Goal: Information Seeking & Learning: Find specific fact

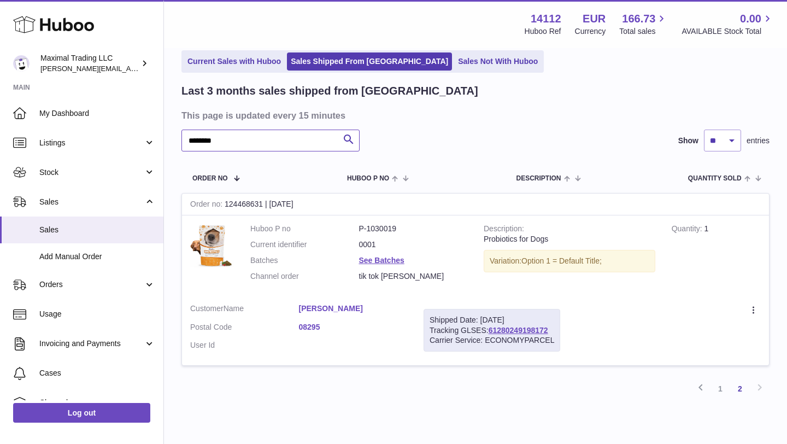
click at [217, 143] on input "*******" at bounding box center [270, 140] width 178 height 22
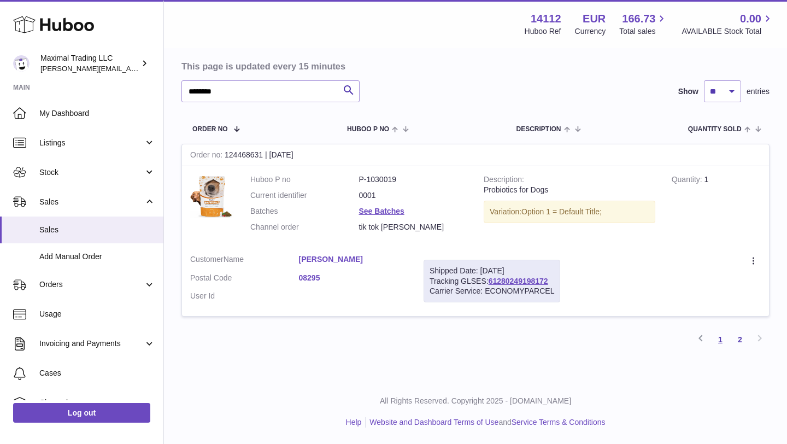
click at [719, 339] on link "1" at bounding box center [720, 339] width 20 height 20
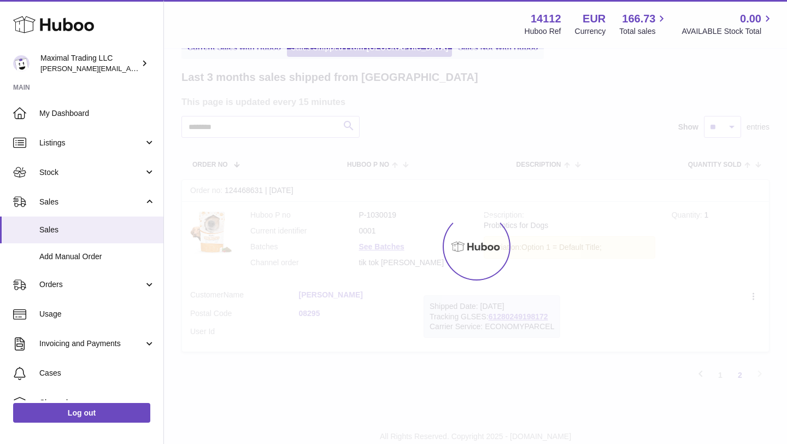
scroll to position [49, 0]
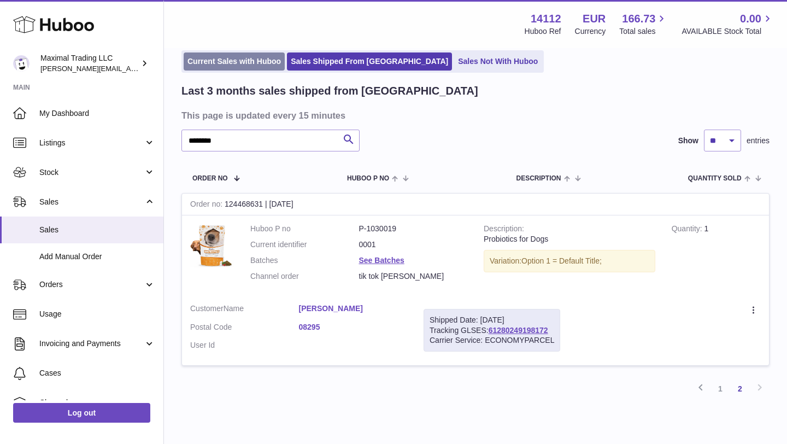
click at [228, 59] on link "Current Sales with Huboo" at bounding box center [234, 61] width 101 height 18
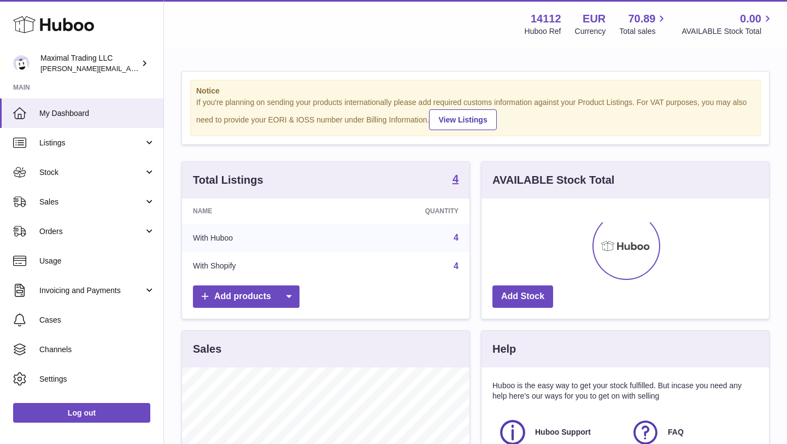
scroll to position [170, 287]
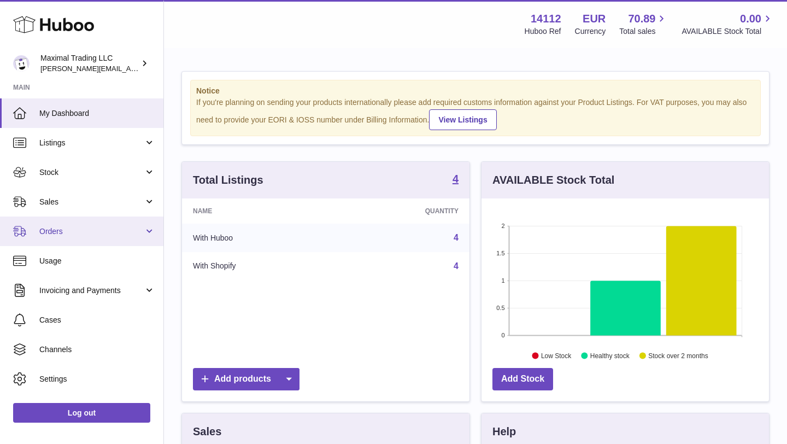
click at [52, 232] on span "Orders" at bounding box center [91, 231] width 104 height 10
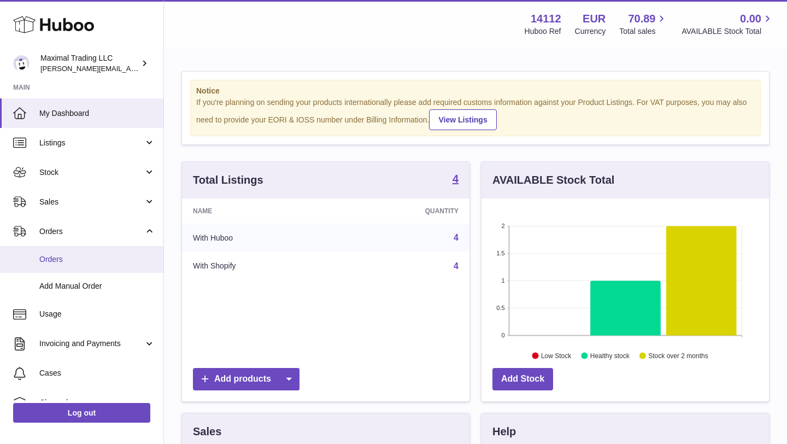
click at [57, 259] on span "Orders" at bounding box center [97, 259] width 116 height 10
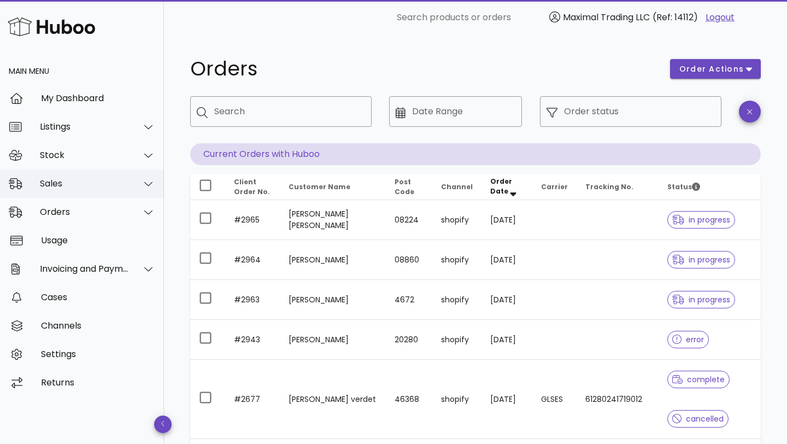
click at [71, 187] on div "Sales" at bounding box center [84, 183] width 89 height 10
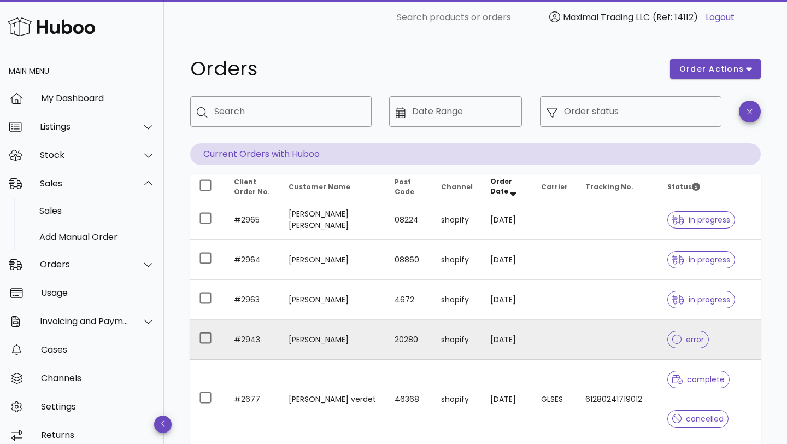
click at [683, 337] on span "error" at bounding box center [688, 339] width 32 height 8
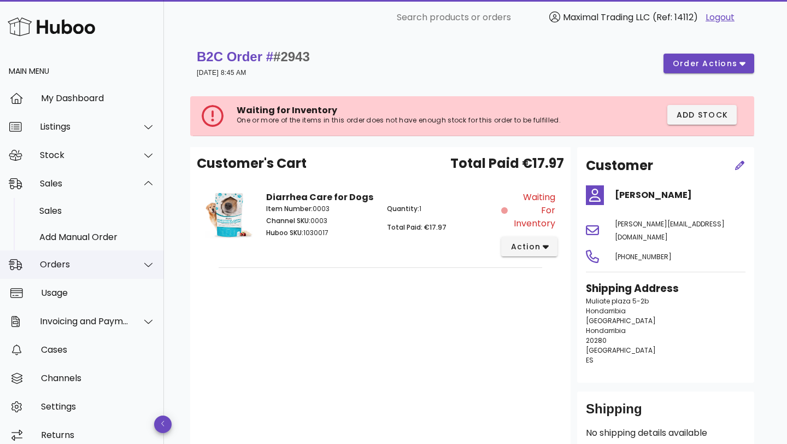
click at [67, 259] on div "Orders" at bounding box center [84, 264] width 89 height 10
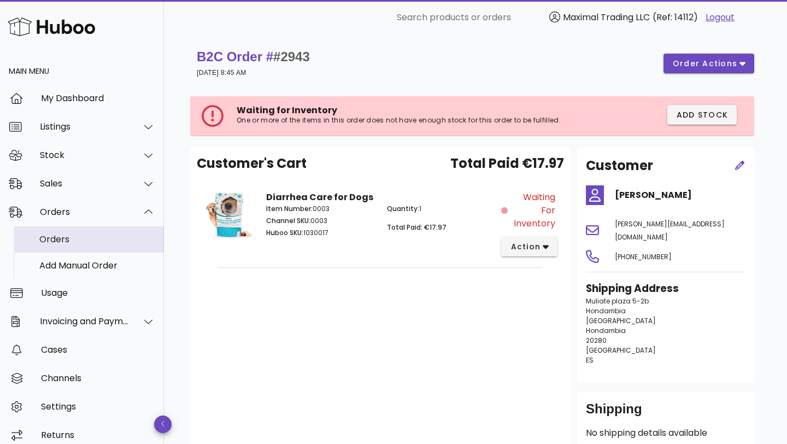
click at [82, 239] on div "Orders" at bounding box center [97, 239] width 116 height 10
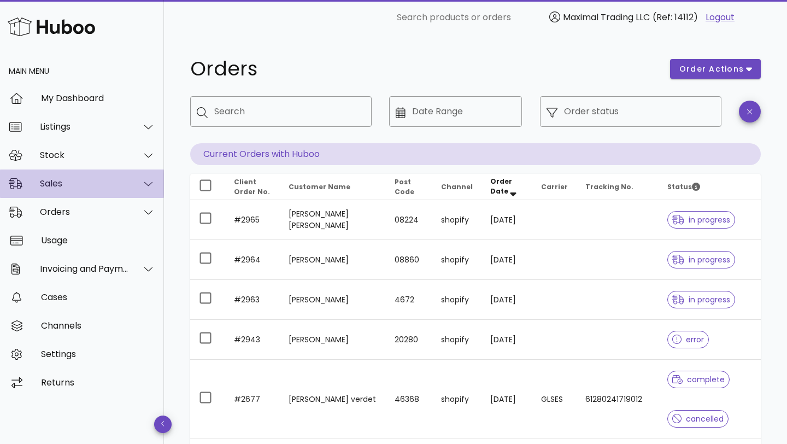
click at [63, 179] on div "Sales" at bounding box center [84, 183] width 89 height 10
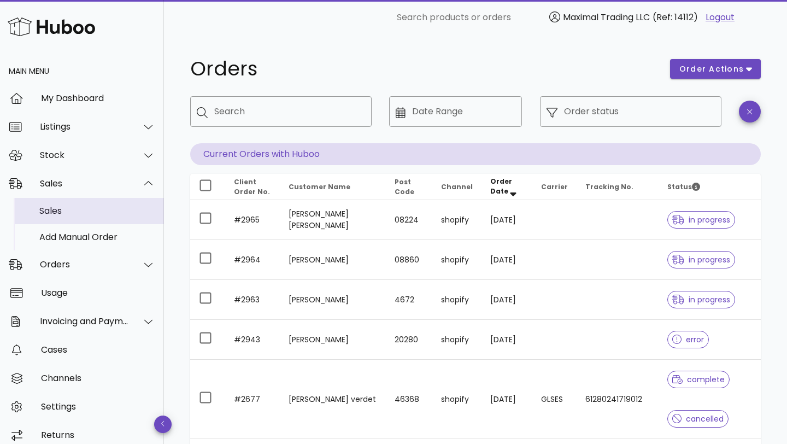
click at [67, 208] on div "Sales" at bounding box center [97, 210] width 116 height 10
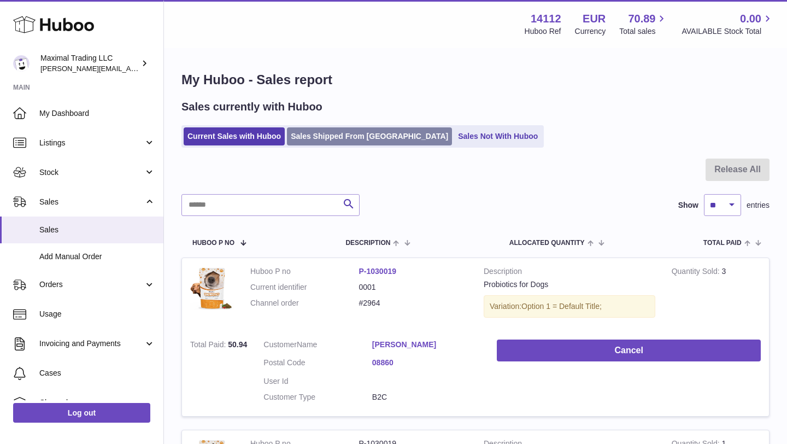
click at [333, 139] on link "Sales Shipped From [GEOGRAPHIC_DATA]" at bounding box center [369, 136] width 165 height 18
click at [333, 137] on link "Sales Shipped From [GEOGRAPHIC_DATA]" at bounding box center [369, 136] width 165 height 18
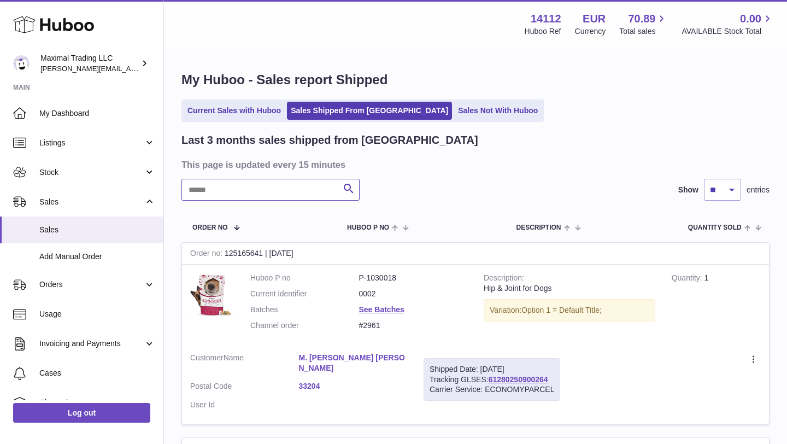
click at [198, 187] on input "text" at bounding box center [270, 190] width 178 height 22
type input "*******"
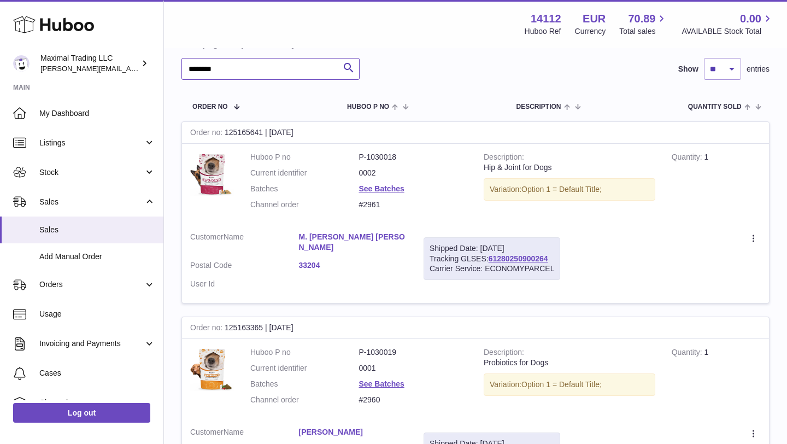
scroll to position [123, 0]
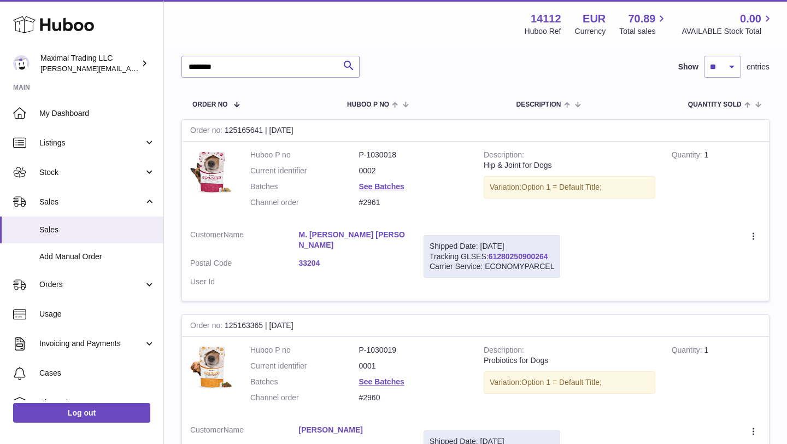
click at [502, 256] on link "61280250900264" at bounding box center [518, 256] width 60 height 9
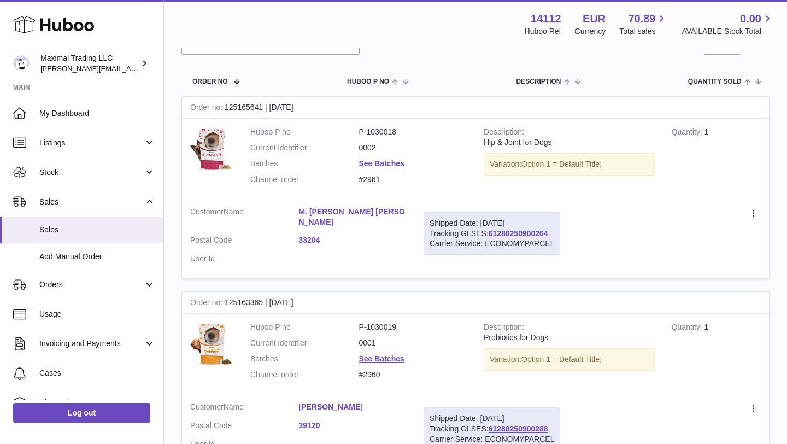
scroll to position [0, 0]
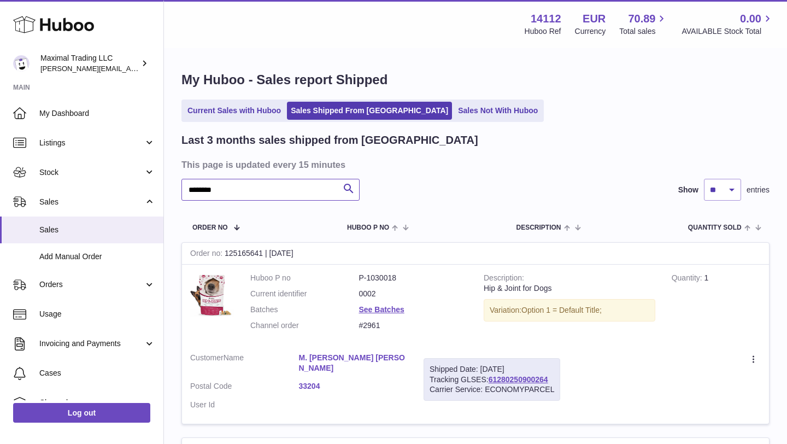
click at [211, 191] on input "*******" at bounding box center [270, 190] width 178 height 22
click at [348, 187] on icon "submit" at bounding box center [348, 189] width 13 height 14
click at [309, 189] on input "*******" at bounding box center [270, 190] width 178 height 22
drag, startPoint x: 246, startPoint y: 194, endPoint x: 176, endPoint y: 194, distance: 69.4
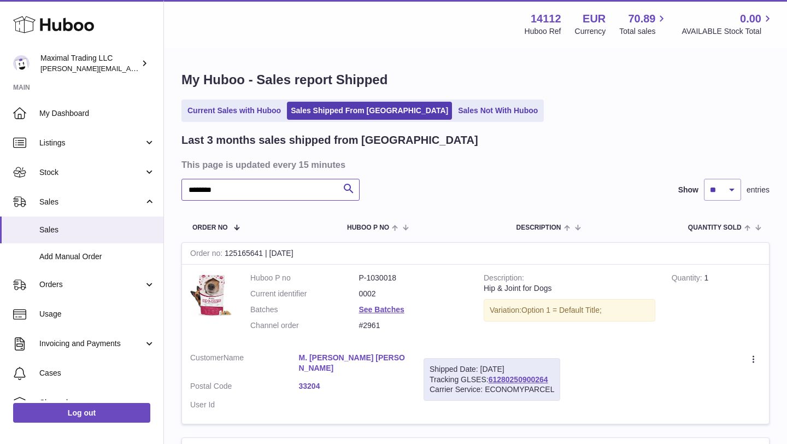
drag, startPoint x: 209, startPoint y: 190, endPoint x: 176, endPoint y: 188, distance: 32.8
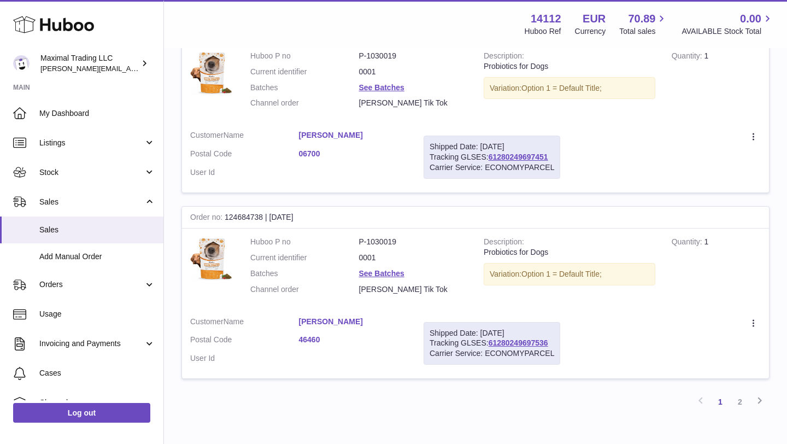
scroll to position [1781, 0]
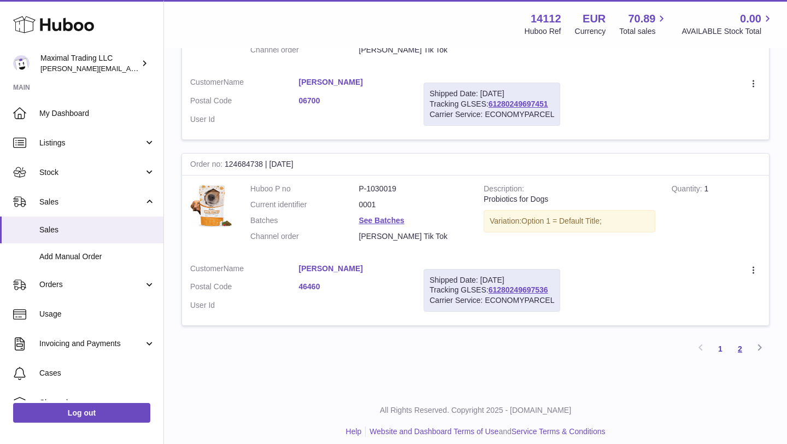
click at [736, 339] on link "2" at bounding box center [740, 349] width 20 height 20
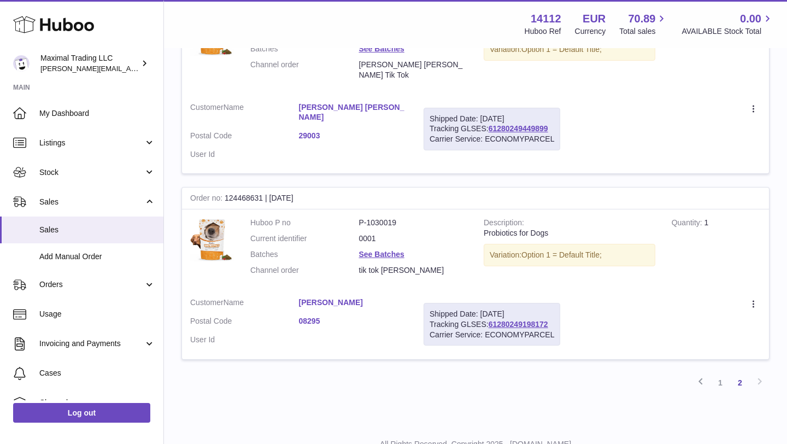
scroll to position [480, 0]
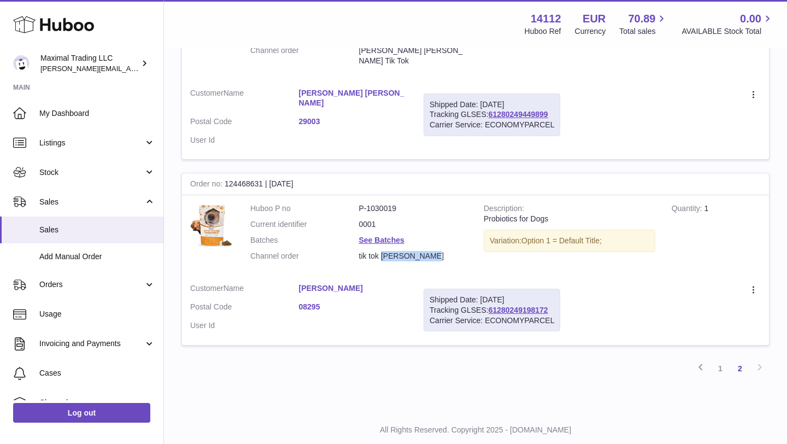
drag, startPoint x: 381, startPoint y: 227, endPoint x: 427, endPoint y: 224, distance: 46.5
click at [427, 251] on dd "tik tok Aina Lorente" at bounding box center [413, 256] width 109 height 10
copy dd "Aina Lorente"
click at [523, 288] on div "Shipped Date: 11th Sep 2025 Tracking GLSES: 61280249198172 Carrier Service: ECO…" at bounding box center [491, 309] width 137 height 43
click at [526, 305] on link "61280249198172" at bounding box center [518, 309] width 60 height 9
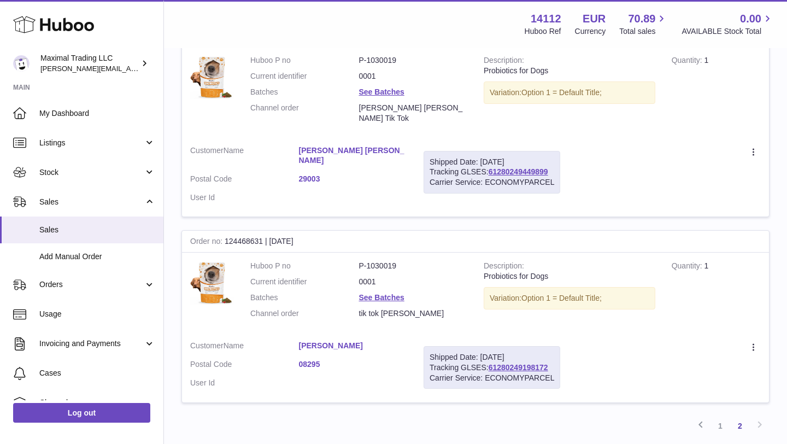
scroll to position [423, 0]
drag, startPoint x: 366, startPoint y: 85, endPoint x: 444, endPoint y: 83, distance: 77.6
click at [444, 102] on dd "Rosa Maria Castillo Cruz Tik Tok" at bounding box center [413, 112] width 109 height 21
copy dd "Rosa Maria Castillo Cruz"
click at [508, 167] on link "61280249449899" at bounding box center [518, 171] width 60 height 9
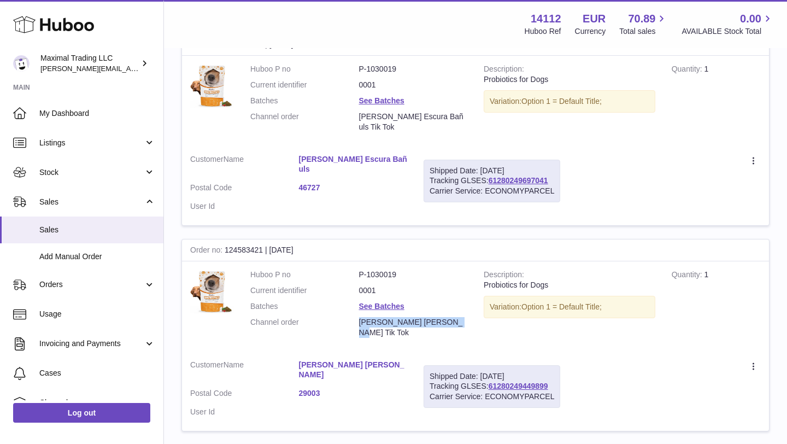
scroll to position [208, 0]
drag, startPoint x: 359, startPoint y: 119, endPoint x: 422, endPoint y: 117, distance: 63.4
click at [422, 117] on dd "Ana Escura Bañuls Tik Tok" at bounding box center [413, 123] width 109 height 21
copy dd "Ana Escura Bañuls"
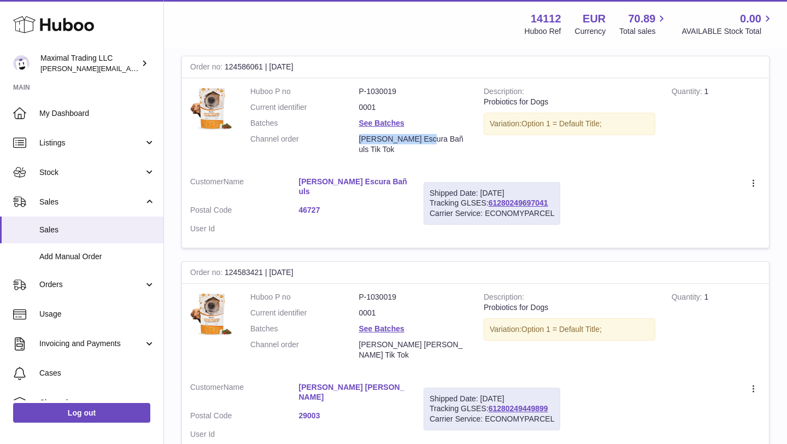
scroll to position [181, 0]
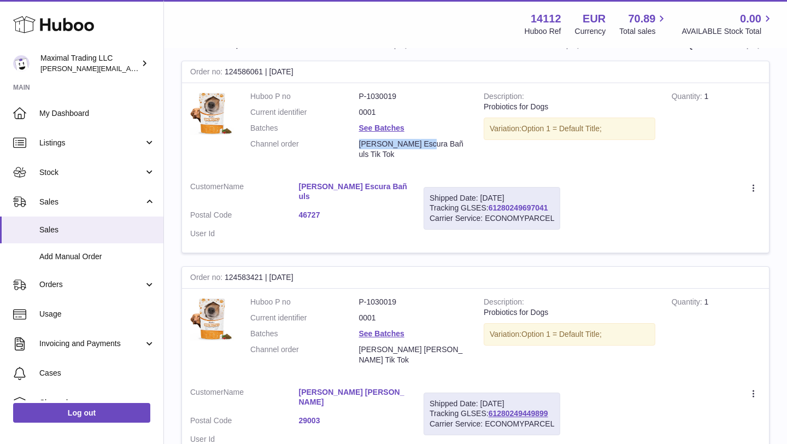
click at [509, 203] on link "61280249697041" at bounding box center [518, 207] width 60 height 9
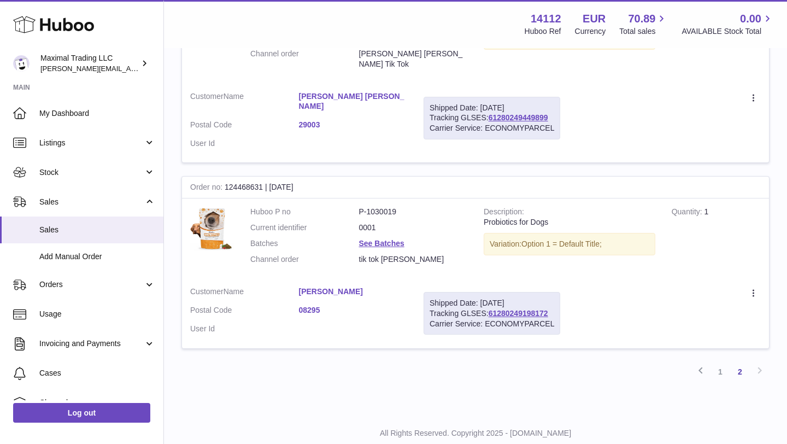
scroll to position [480, 0]
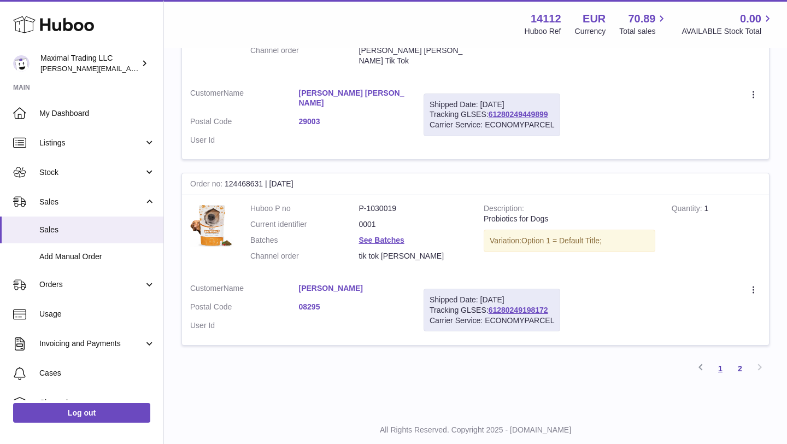
click at [722, 358] on link "1" at bounding box center [720, 368] width 20 height 20
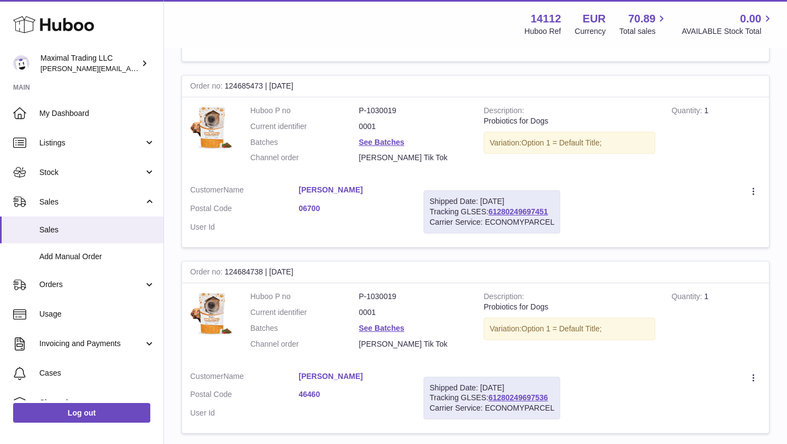
scroll to position [1675, 0]
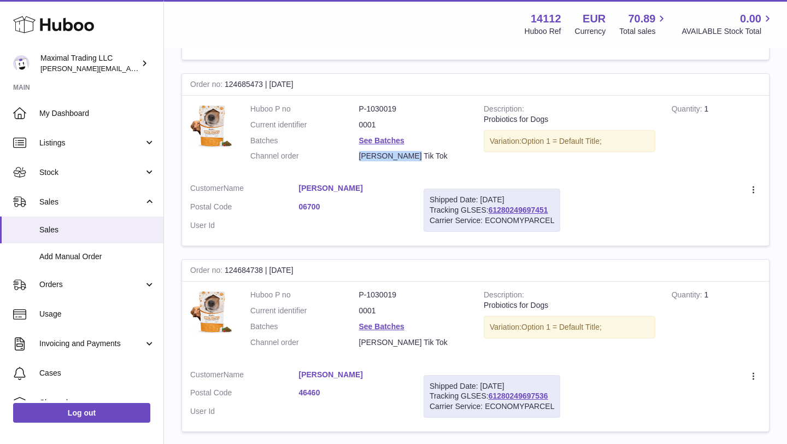
drag, startPoint x: 358, startPoint y: 149, endPoint x: 407, endPoint y: 148, distance: 49.2
click at [407, 151] on dd "Paola Zenteno Tik Tok" at bounding box center [413, 156] width 109 height 10
copy dd "Paola Zenteno"
click at [509, 205] on link "61280249697451" at bounding box center [518, 209] width 60 height 9
click at [389, 322] on link "See Batches" at bounding box center [381, 326] width 45 height 9
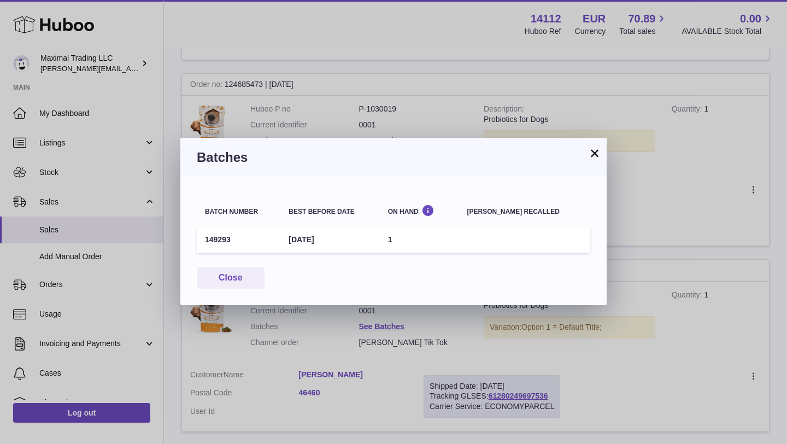
click at [515, 336] on div "× Batches Batch number Best before date On Hand Batch recalled 149293 31st Oct …" at bounding box center [393, 222] width 787 height 444
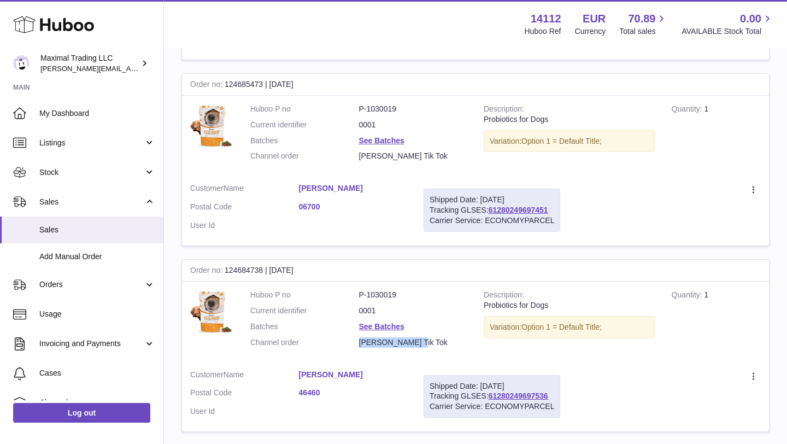
drag, startPoint x: 358, startPoint y: 333, endPoint x: 413, endPoint y: 332, distance: 55.2
click at [413, 337] on dd "Marisa Guerrero Tik Tok" at bounding box center [413, 342] width 109 height 10
copy dd "Marisa Guerrero"
click at [505, 391] on link "61280249697536" at bounding box center [518, 395] width 60 height 9
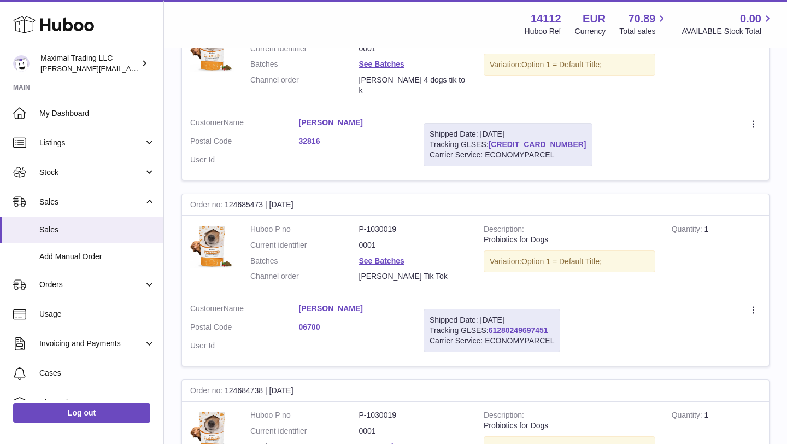
scroll to position [1533, 0]
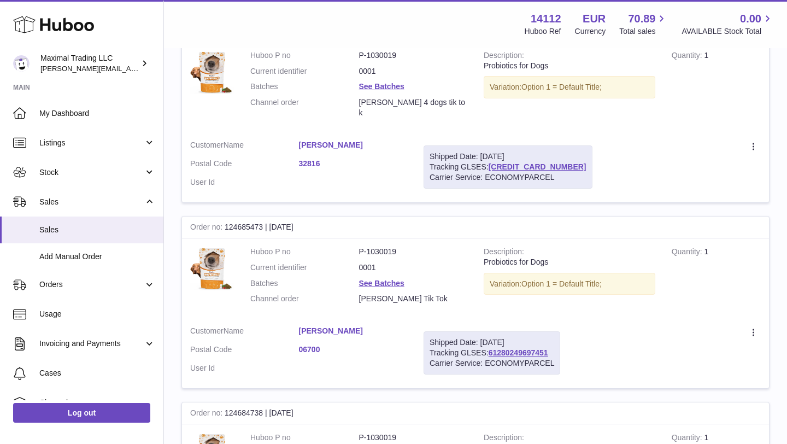
drag, startPoint x: 294, startPoint y: 135, endPoint x: 366, endPoint y: 136, distance: 72.6
click at [366, 140] on dl "Customer Name Carla Gomez Nieto Postal Code 32816 User Id" at bounding box center [298, 166] width 217 height 53
copy dl "[PERSON_NAME]"
click at [507, 162] on link "[CREDIT_CARD_NUMBER]" at bounding box center [537, 166] width 98 height 9
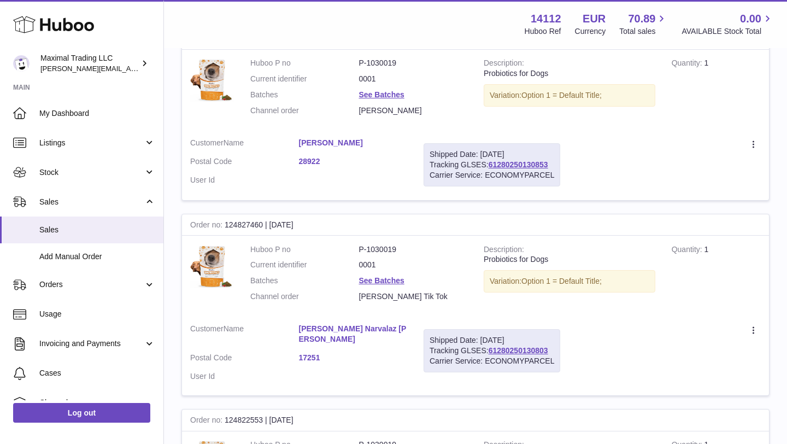
scroll to position [1140, 0]
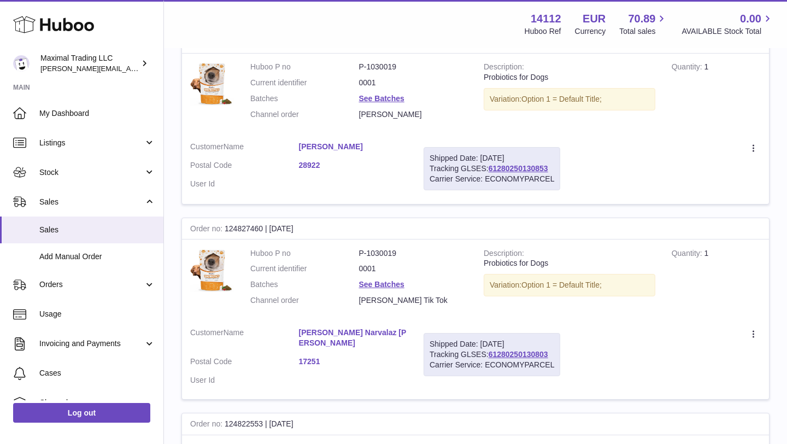
drag, startPoint x: 292, startPoint y: 156, endPoint x: 354, endPoint y: 156, distance: 62.8
click at [354, 156] on dl "Customer Name Ingrid Briceno Postal Code 28922 User Id" at bounding box center [298, 167] width 217 height 53
copy dl "[PERSON_NAME]"
click at [527, 173] on link "61280250130853" at bounding box center [518, 168] width 60 height 9
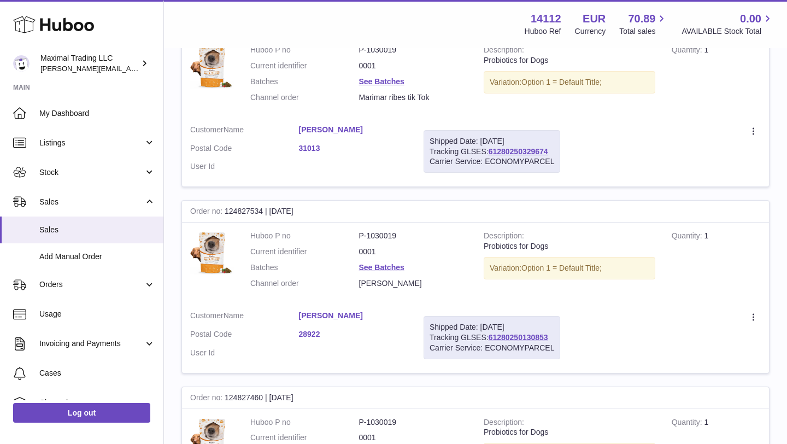
scroll to position [967, 0]
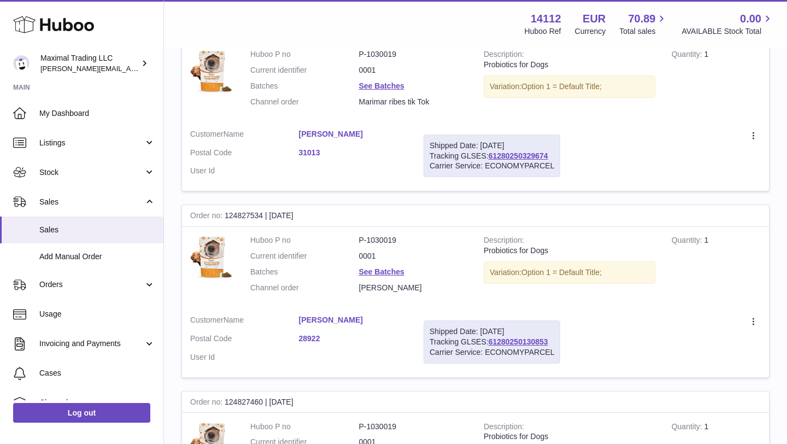
drag, startPoint x: 292, startPoint y: 144, endPoint x: 386, endPoint y: 144, distance: 93.4
click at [386, 144] on dl "Customer Name Marimar Ribes Sanchez Postal Code 31013 User Id" at bounding box center [298, 155] width 217 height 53
copy dl "[PERSON_NAME]"
click at [533, 160] on link "61280250329674" at bounding box center [518, 155] width 60 height 9
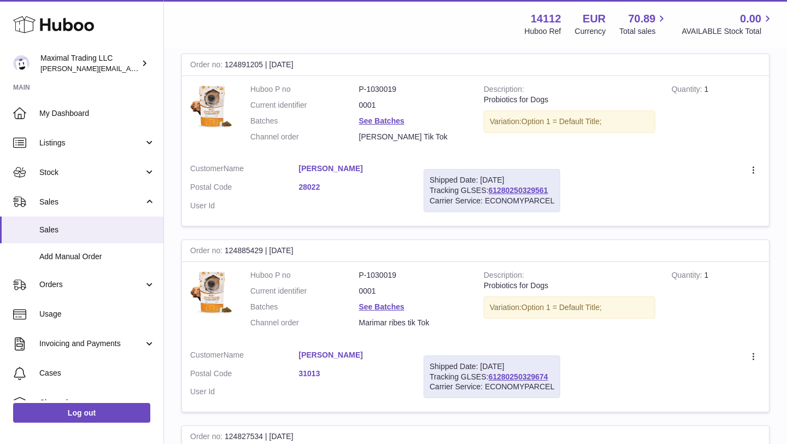
scroll to position [746, 0]
drag, startPoint x: 296, startPoint y: 178, endPoint x: 400, endPoint y: 177, distance: 104.3
click at [400, 177] on dl "Customer Name Catherine Saavedra Rengifo Postal Code 28022 User Id" at bounding box center [298, 190] width 217 height 53
copy dl "[PERSON_NAME]"
click at [512, 195] on link "61280250329561" at bounding box center [518, 190] width 60 height 9
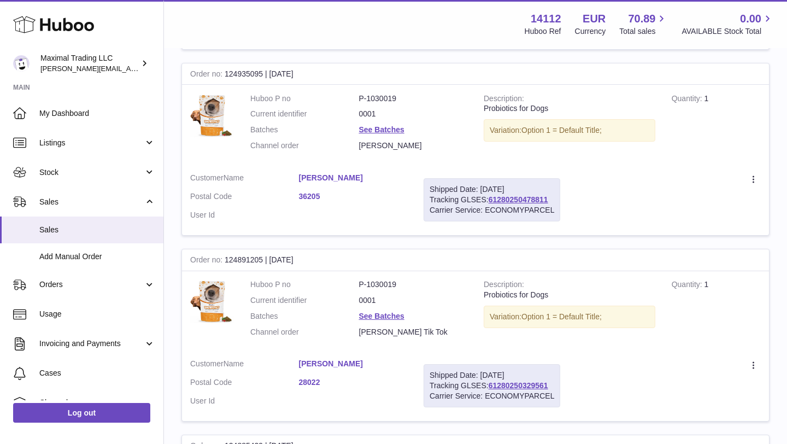
scroll to position [545, 0]
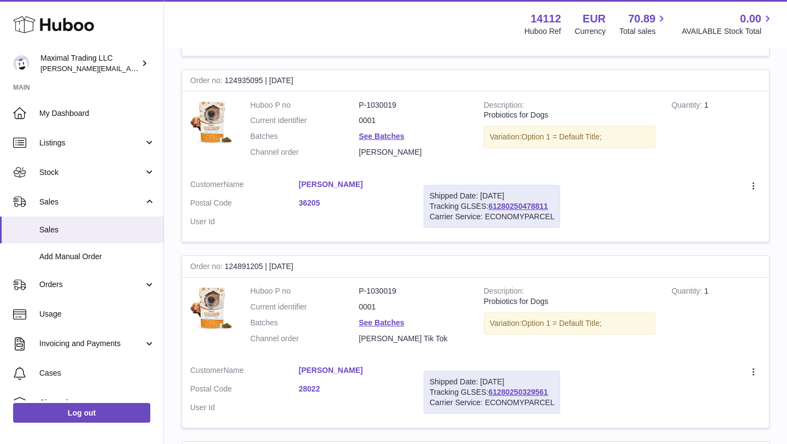
drag, startPoint x: 294, startPoint y: 184, endPoint x: 390, endPoint y: 182, distance: 96.1
click at [390, 182] on dl "Customer Name Beatriz Quintela Sanchez Postal Code 36205 User Id" at bounding box center [298, 205] width 217 height 53
copy dl "[PERSON_NAME]"
click at [508, 204] on link "61280250478811" at bounding box center [518, 206] width 60 height 9
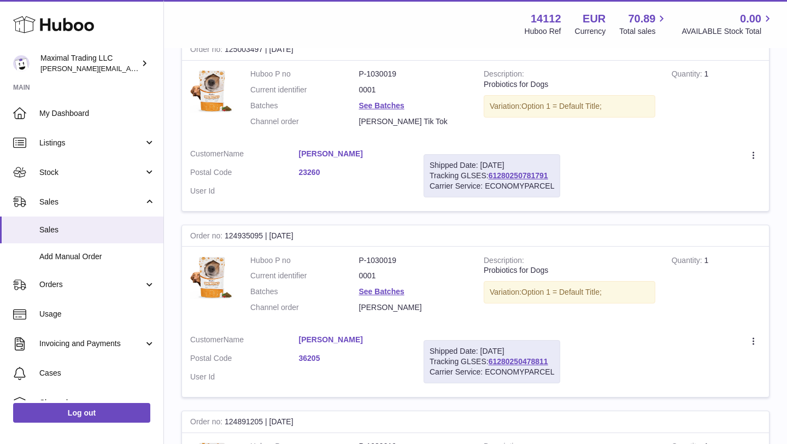
scroll to position [379, 0]
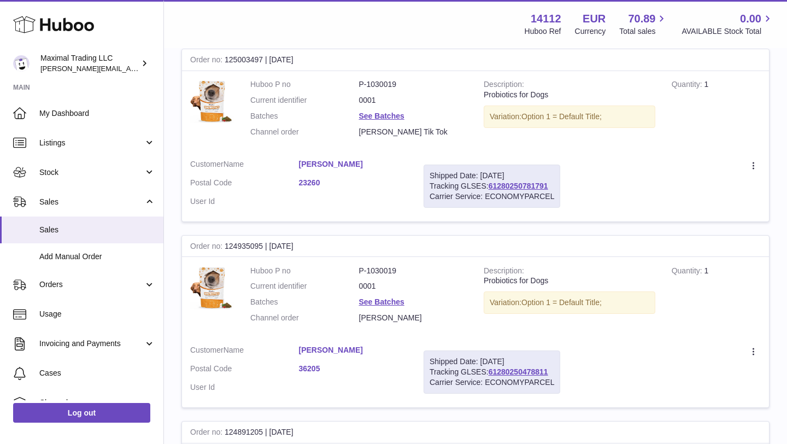
drag, startPoint x: 294, startPoint y: 162, endPoint x: 379, endPoint y: 163, distance: 84.1
click at [379, 163] on dl "Customer Name Rosana Lopez Toribio Postal Code 23260 User Id" at bounding box center [298, 185] width 217 height 53
click at [506, 185] on link "61280250781791" at bounding box center [518, 185] width 60 height 9
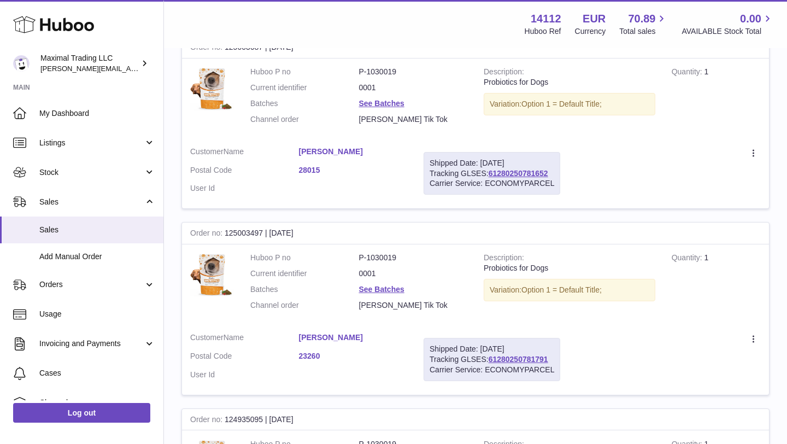
scroll to position [189, 0]
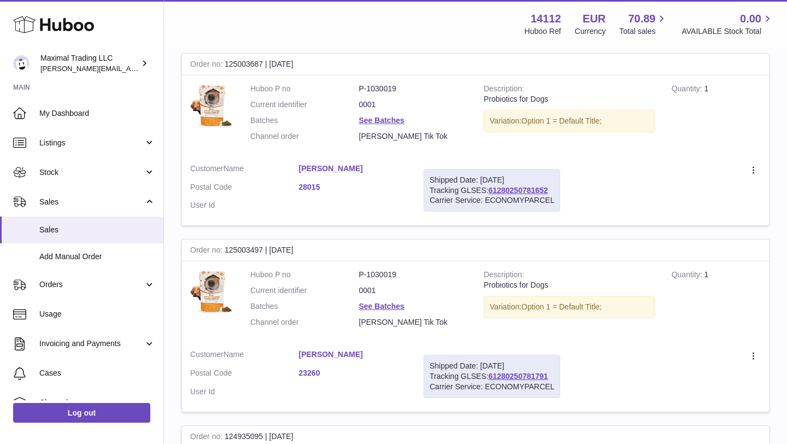
drag, startPoint x: 295, startPoint y: 168, endPoint x: 389, endPoint y: 167, distance: 94.0
click at [389, 167] on dl "Customer Name Andrea Porras Escudero Postal Code 28015 User Id" at bounding box center [298, 189] width 217 height 53
click at [508, 193] on link "61280250781652" at bounding box center [518, 190] width 60 height 9
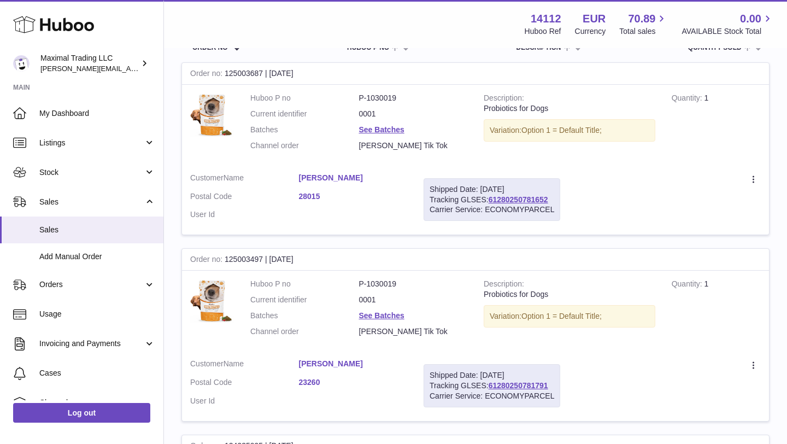
scroll to position [0, 0]
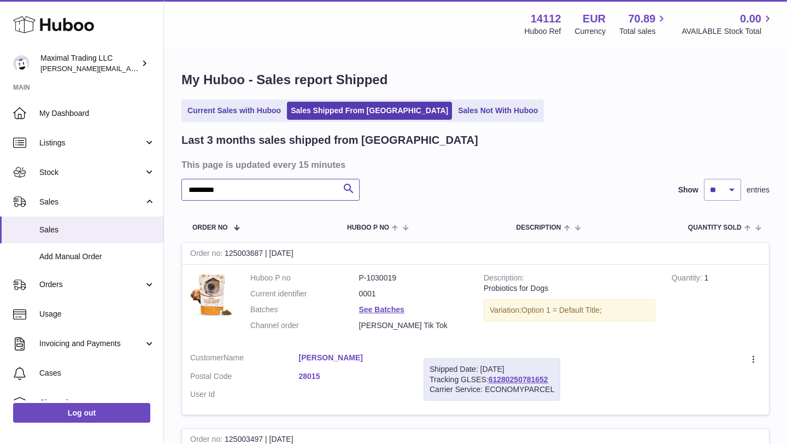
drag, startPoint x: 241, startPoint y: 191, endPoint x: 162, endPoint y: 190, distance: 79.8
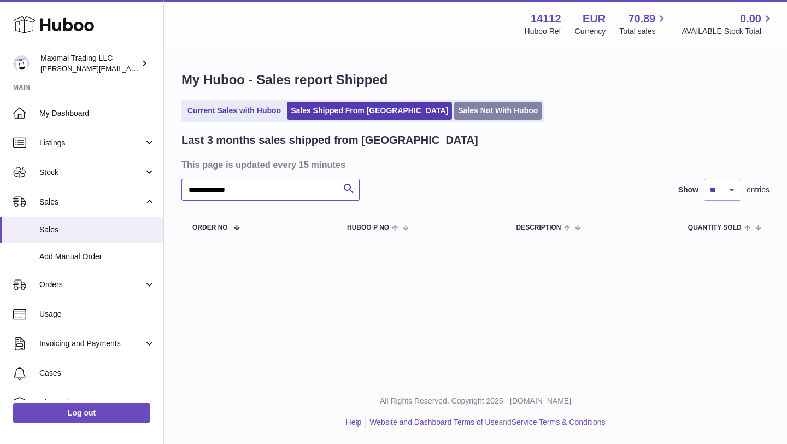
type input "**********"
click at [454, 108] on link "Sales Not With Huboo" at bounding box center [497, 111] width 87 height 18
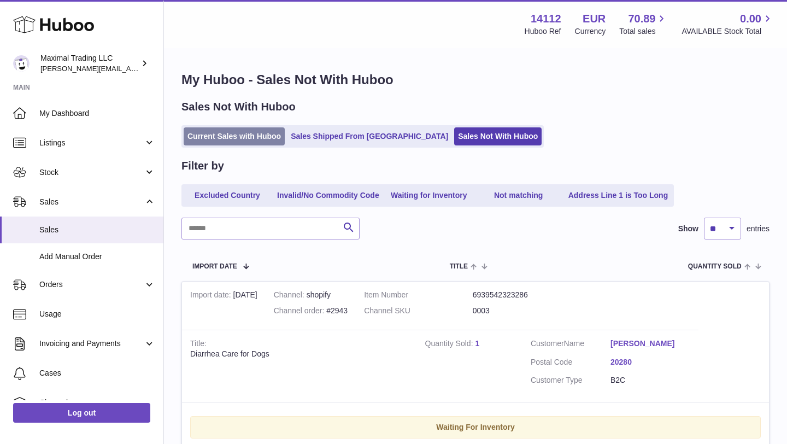
click at [238, 138] on link "Current Sales with Huboo" at bounding box center [234, 136] width 101 height 18
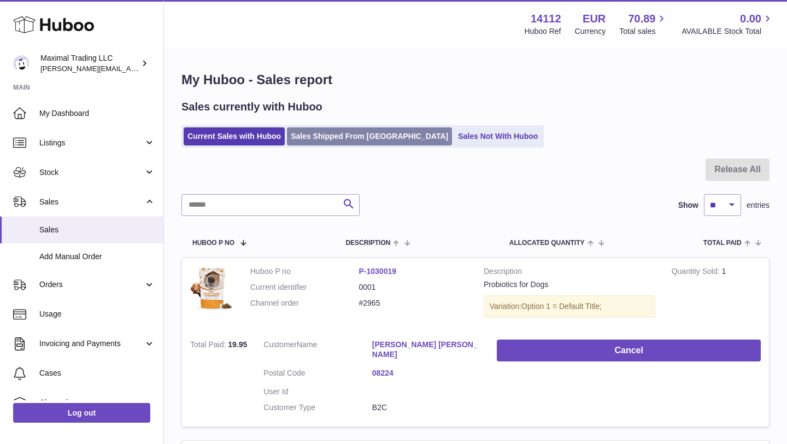
click at [340, 133] on link "Sales Shipped From [GEOGRAPHIC_DATA]" at bounding box center [369, 136] width 165 height 18
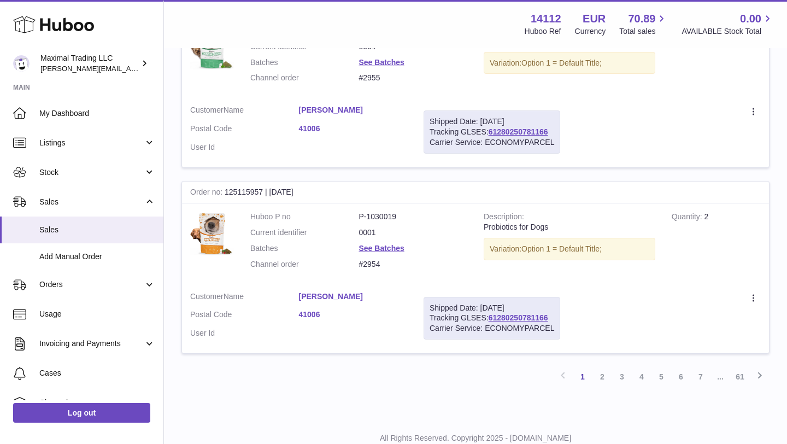
scroll to position [1771, 0]
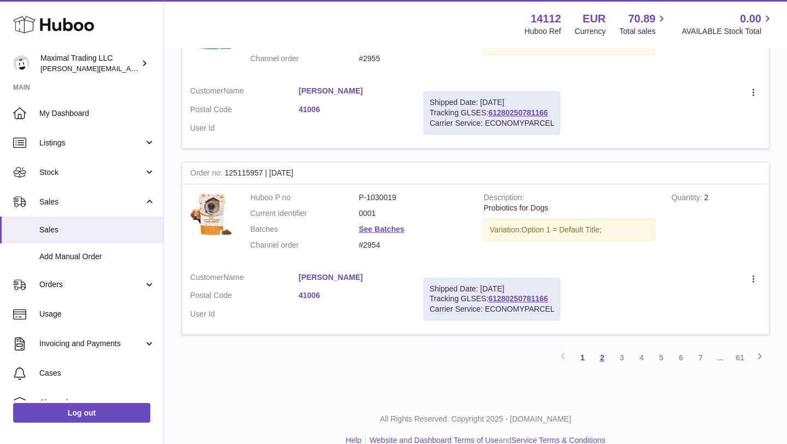
click at [602, 347] on link "2" at bounding box center [602, 357] width 20 height 20
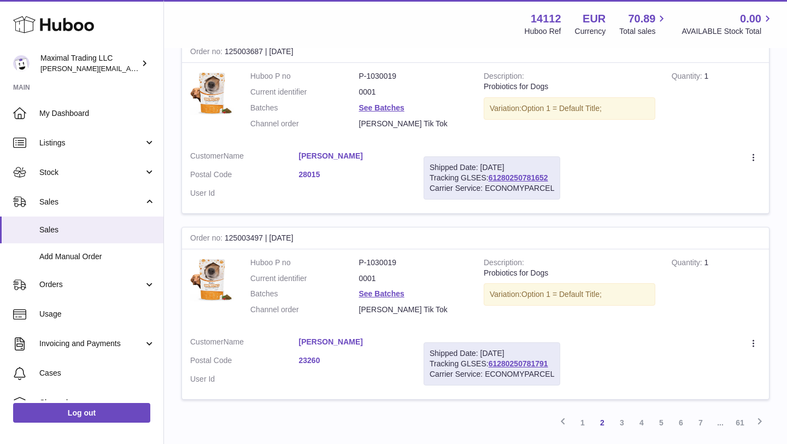
scroll to position [1780, 0]
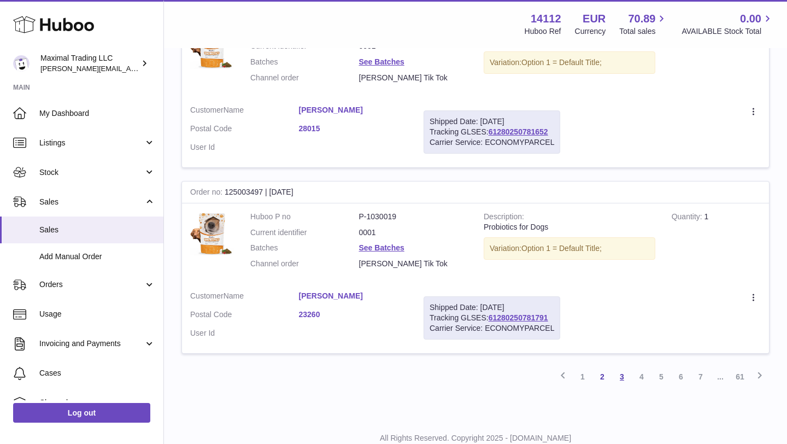
click at [620, 366] on link "3" at bounding box center [622, 376] width 20 height 20
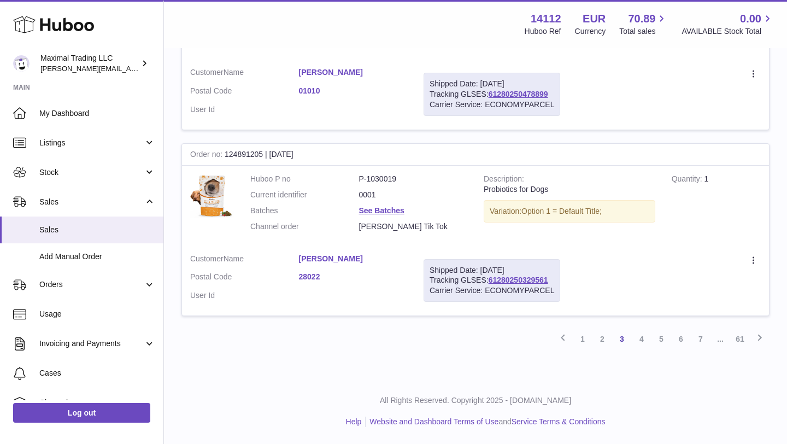
scroll to position [1790, 0]
click at [641, 342] on link "4" at bounding box center [641, 338] width 20 height 20
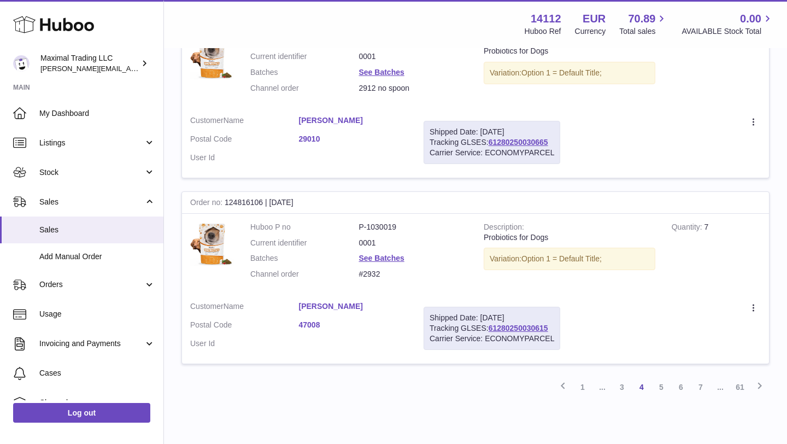
scroll to position [1771, 0]
click at [664, 376] on link "5" at bounding box center [661, 386] width 20 height 20
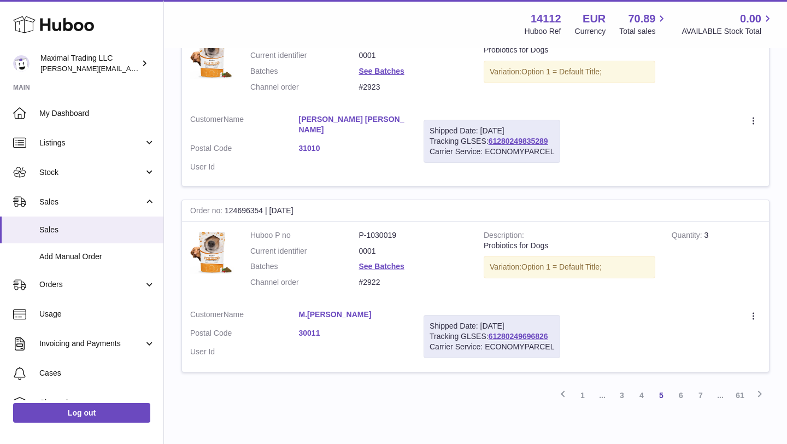
scroll to position [1771, 0]
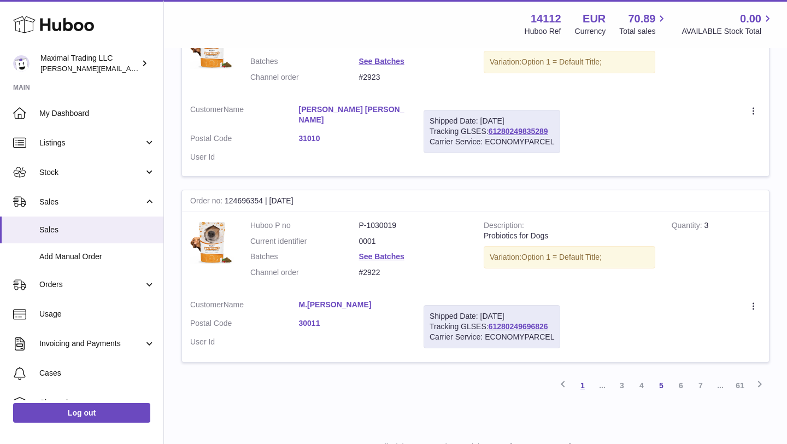
click at [584, 375] on link "1" at bounding box center [582, 385] width 20 height 20
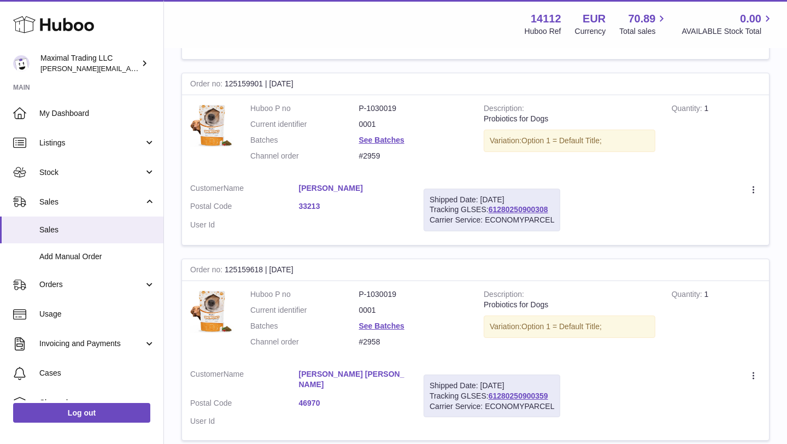
scroll to position [926, 0]
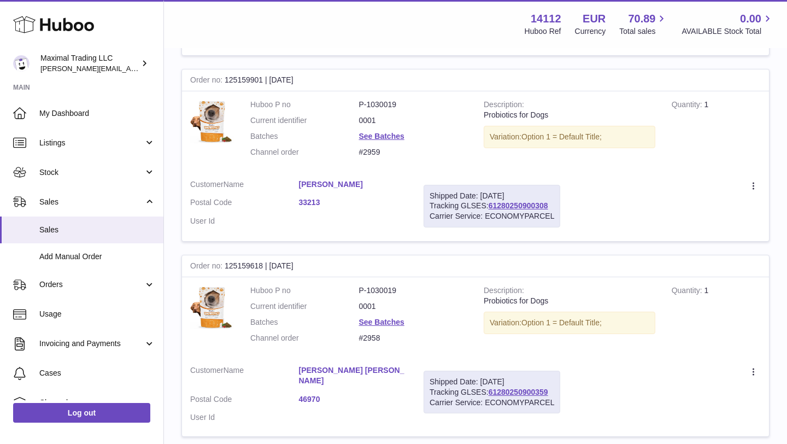
click at [350, 179] on link "[PERSON_NAME]" at bounding box center [353, 184] width 109 height 10
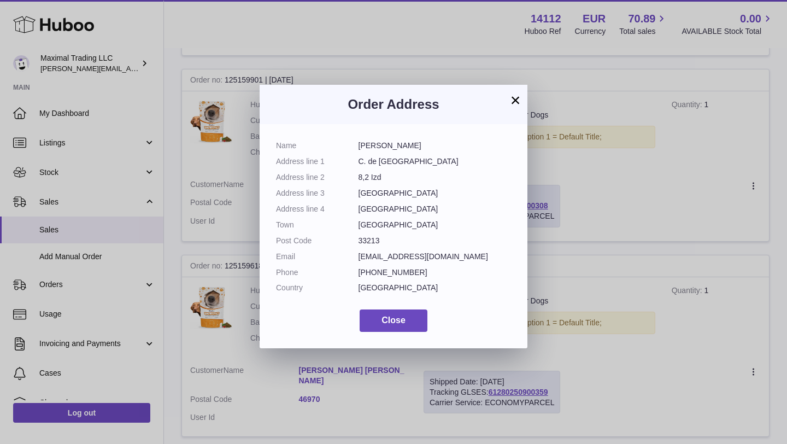
drag, startPoint x: 356, startPoint y: 147, endPoint x: 449, endPoint y: 146, distance: 92.9
click at [448, 146] on dl "Name [PERSON_NAME] Address line 1 C. de Panamá Address line [GEOGRAPHIC_DATA] A…" at bounding box center [393, 219] width 235 height 158
copy dl "[PERSON_NAME]"
drag, startPoint x: 357, startPoint y: 162, endPoint x: 407, endPoint y: 167, distance: 49.9
click at [407, 167] on dl "Name [PERSON_NAME] Address line 1 C. de Panamá Address line [GEOGRAPHIC_DATA] A…" at bounding box center [393, 219] width 235 height 158
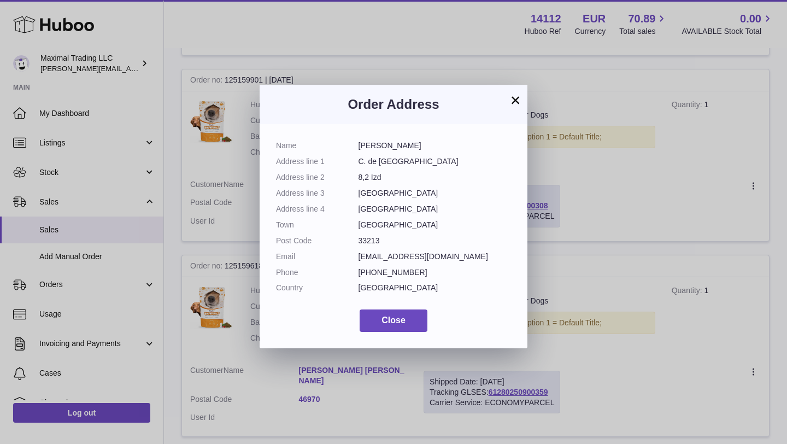
copy dl "C. de [GEOGRAPHIC_DATA]"
drag, startPoint x: 358, startPoint y: 179, endPoint x: 382, endPoint y: 178, distance: 24.1
click at [382, 178] on dd "8,2 Izd" at bounding box center [434, 177] width 153 height 10
copy dd "8,2 Izd"
drag, startPoint x: 357, startPoint y: 243, endPoint x: 378, endPoint y: 243, distance: 21.3
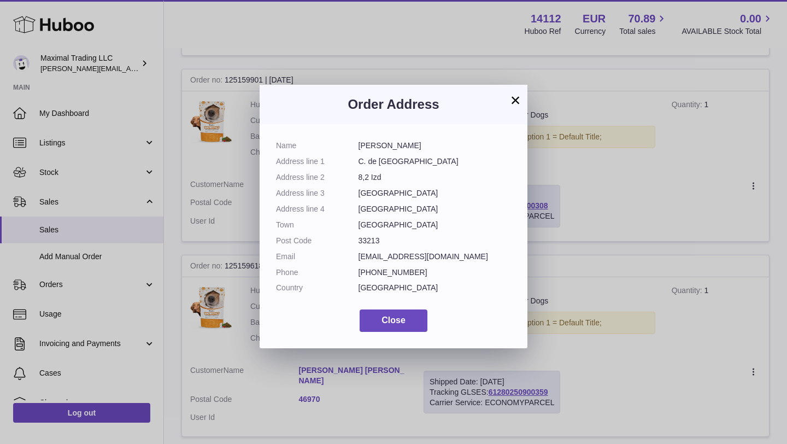
click at [378, 243] on dl "Name [PERSON_NAME] Address line 1 C. de Panamá Address line [GEOGRAPHIC_DATA] A…" at bounding box center [393, 219] width 235 height 158
copy dl "33213"
drag, startPoint x: 358, startPoint y: 193, endPoint x: 379, endPoint y: 192, distance: 20.3
click at [379, 192] on dd "[GEOGRAPHIC_DATA]" at bounding box center [434, 193] width 153 height 10
copy dd "[GEOGRAPHIC_DATA]"
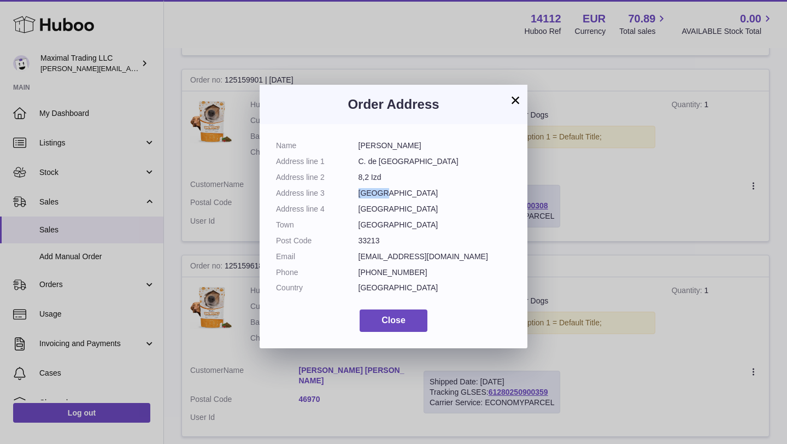
drag, startPoint x: 355, startPoint y: 206, endPoint x: 398, endPoint y: 208, distance: 42.6
click at [398, 208] on dl "Name [PERSON_NAME] Address line 1 C. de Panamá Address line [GEOGRAPHIC_DATA] A…" at bounding box center [393, 219] width 235 height 158
copy dl "[GEOGRAPHIC_DATA]"
drag, startPoint x: 370, startPoint y: 281, endPoint x: 413, endPoint y: 279, distance: 43.2
click at [413, 277] on dd "[PHONE_NUMBER]" at bounding box center [434, 272] width 153 height 10
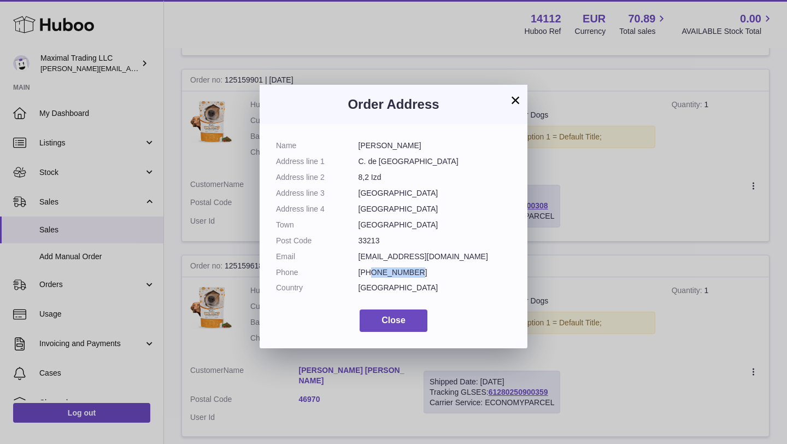
copy dd "647938642"
click at [513, 99] on button "×" at bounding box center [515, 99] width 13 height 13
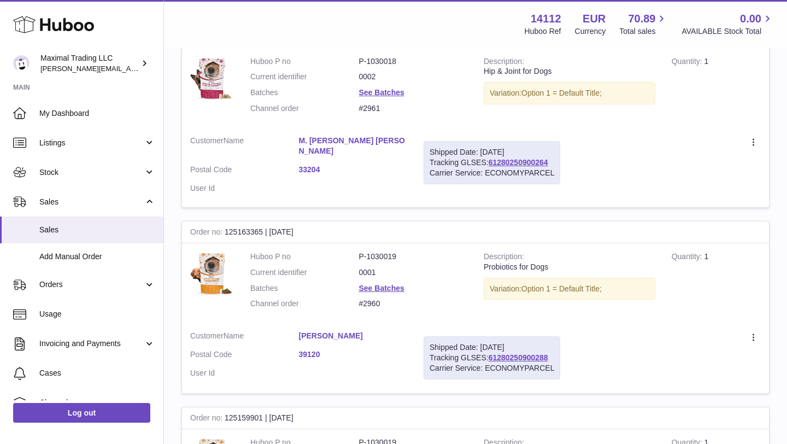
scroll to position [576, 0]
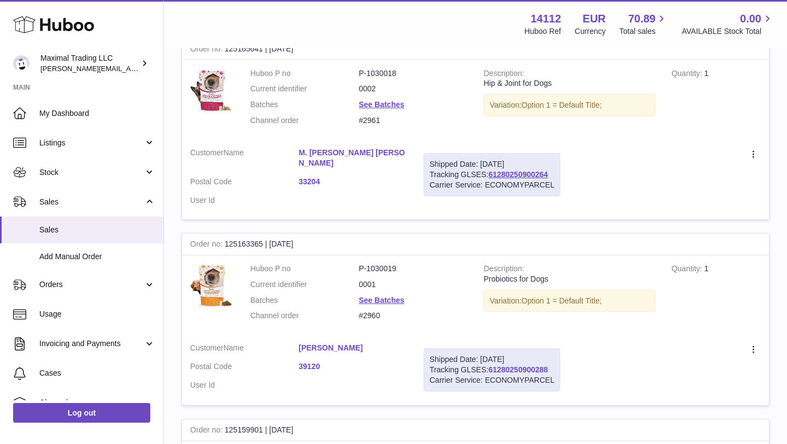
click at [513, 365] on link "61280250900288" at bounding box center [518, 369] width 60 height 9
click at [359, 342] on link "[PERSON_NAME]" at bounding box center [353, 347] width 109 height 10
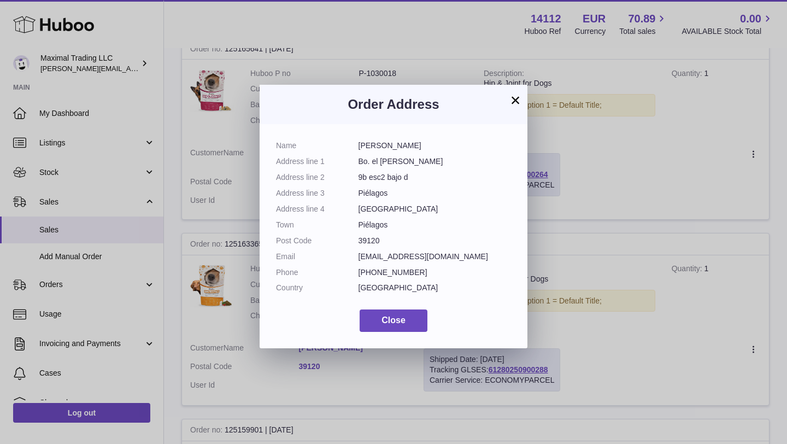
drag, startPoint x: 357, startPoint y: 161, endPoint x: 405, endPoint y: 161, distance: 47.5
click at [405, 161] on dl "Name [PERSON_NAME] Address line 1 Bo. [GEOGRAPHIC_DATA][PERSON_NAME] Address li…" at bounding box center [393, 219] width 235 height 158
copy dl "Bo. el [PERSON_NAME]"
drag, startPoint x: 357, startPoint y: 176, endPoint x: 412, endPoint y: 174, distance: 55.7
click at [412, 174] on dl "Name [PERSON_NAME] Address line 1 Bo. [GEOGRAPHIC_DATA][PERSON_NAME] Address li…" at bounding box center [393, 219] width 235 height 158
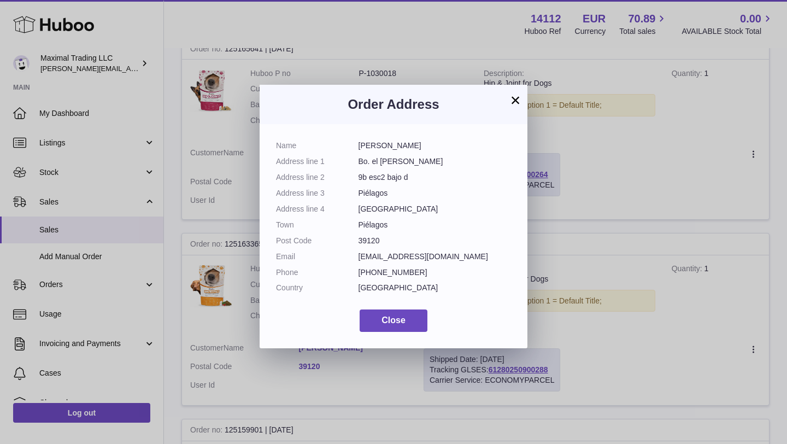
copy dl "9b esc2 bajo d"
drag, startPoint x: 356, startPoint y: 240, endPoint x: 381, endPoint y: 240, distance: 25.1
click at [381, 240] on dl "Name [PERSON_NAME] Address line 1 Bo. [GEOGRAPHIC_DATA][PERSON_NAME] Address li…" at bounding box center [393, 219] width 235 height 158
copy dl "39120"
drag, startPoint x: 359, startPoint y: 193, endPoint x: 391, endPoint y: 190, distance: 32.4
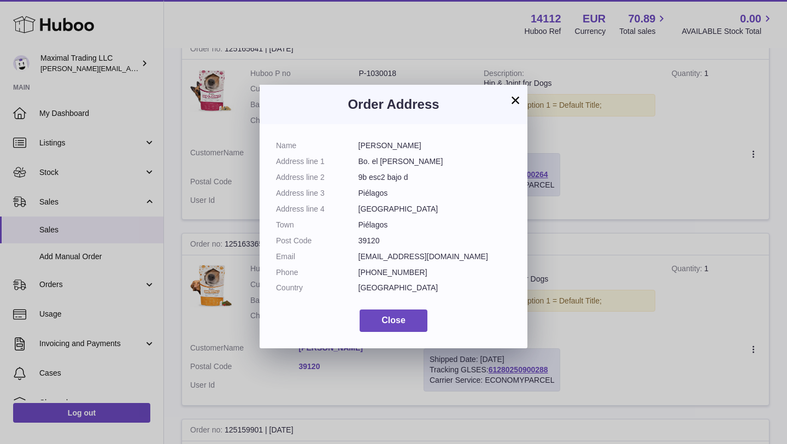
click at [391, 190] on dd "Piélagos" at bounding box center [434, 193] width 153 height 10
drag, startPoint x: 359, startPoint y: 208, endPoint x: 391, endPoint y: 207, distance: 32.2
click at [391, 207] on dd "[GEOGRAPHIC_DATA]" at bounding box center [434, 209] width 153 height 10
drag, startPoint x: 370, startPoint y: 280, endPoint x: 412, endPoint y: 277, distance: 41.6
click at [412, 277] on dd "[PHONE_NUMBER]" at bounding box center [434, 272] width 153 height 10
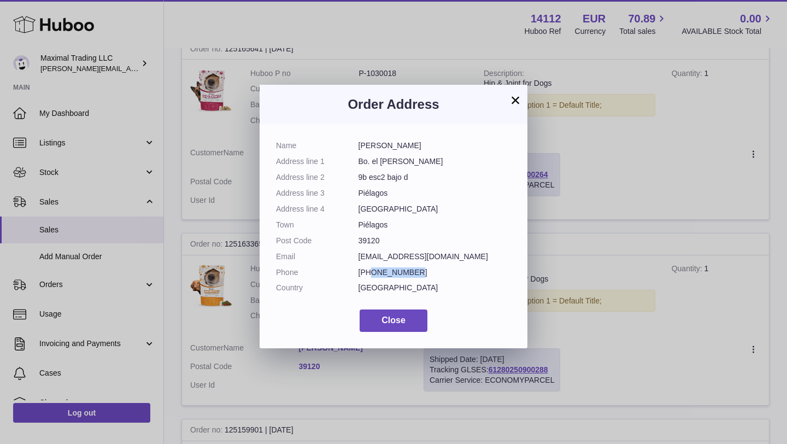
drag, startPoint x: 359, startPoint y: 144, endPoint x: 450, endPoint y: 142, distance: 90.7
click at [450, 142] on dd "[PERSON_NAME]" at bounding box center [434, 145] width 153 height 10
click at [516, 97] on button "×" at bounding box center [515, 99] width 13 height 13
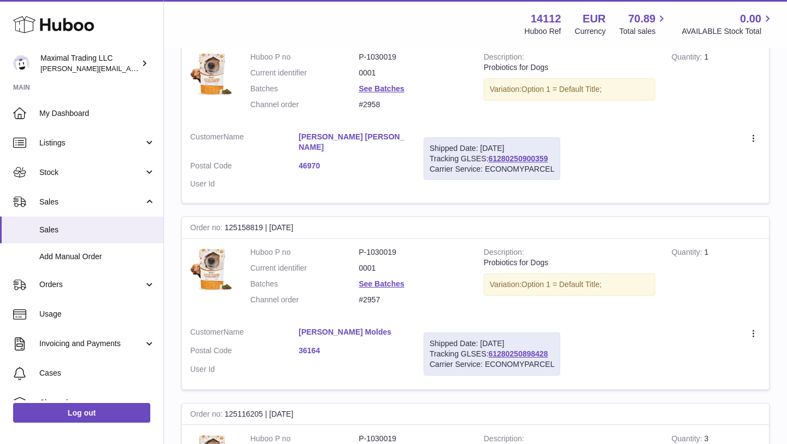
scroll to position [1163, 0]
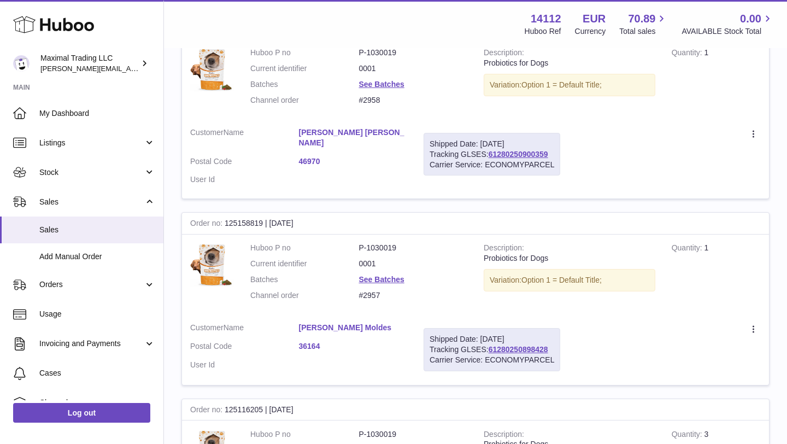
drag, startPoint x: 298, startPoint y: 309, endPoint x: 388, endPoint y: 304, distance: 90.8
click at [388, 322] on dl "Customer Name [PERSON_NAME] Moldes Postal Code 36164 User Id" at bounding box center [298, 348] width 217 height 53
click at [347, 322] on link "[PERSON_NAME] Moldes" at bounding box center [353, 327] width 109 height 10
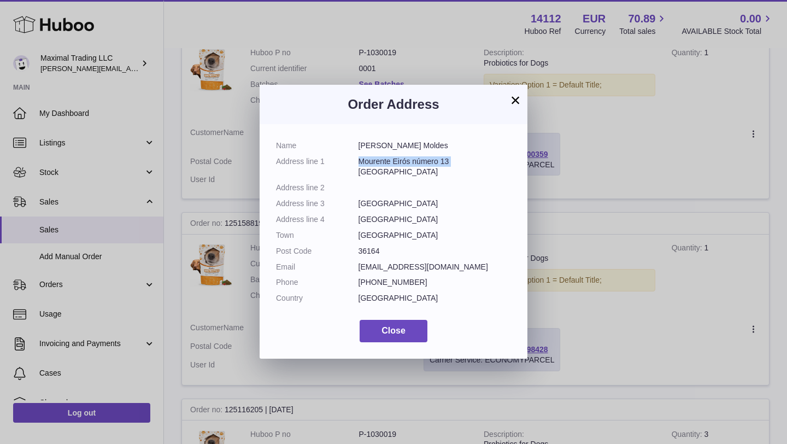
drag, startPoint x: 359, startPoint y: 161, endPoint x: 450, endPoint y: 162, distance: 91.2
click at [450, 162] on dd "Mourente Eirós número 13 [GEOGRAPHIC_DATA]" at bounding box center [434, 166] width 153 height 21
drag, startPoint x: 356, startPoint y: 240, endPoint x: 379, endPoint y: 238, distance: 23.0
click at [379, 238] on dl "Name [PERSON_NAME] Moldes Address line [GEOGRAPHIC_DATA] número 13 Pontevedra A…" at bounding box center [393, 224] width 235 height 168
drag, startPoint x: 370, startPoint y: 283, endPoint x: 422, endPoint y: 280, distance: 52.0
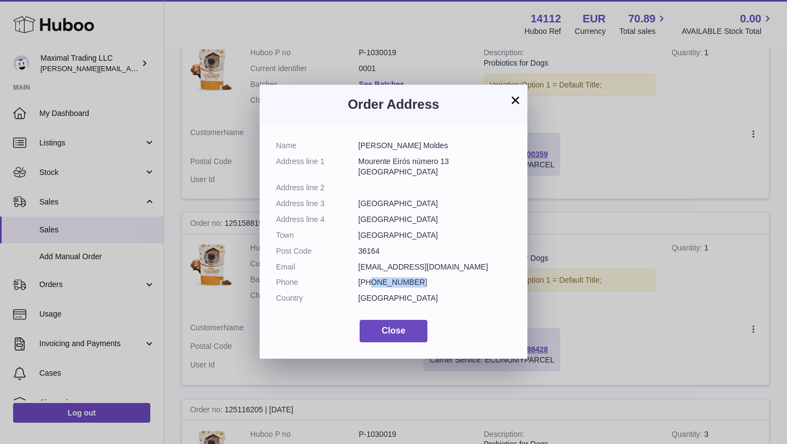
click at [422, 280] on dd "[PHONE_NUMBER]" at bounding box center [434, 282] width 153 height 10
click at [412, 336] on button "Close" at bounding box center [393, 331] width 68 height 22
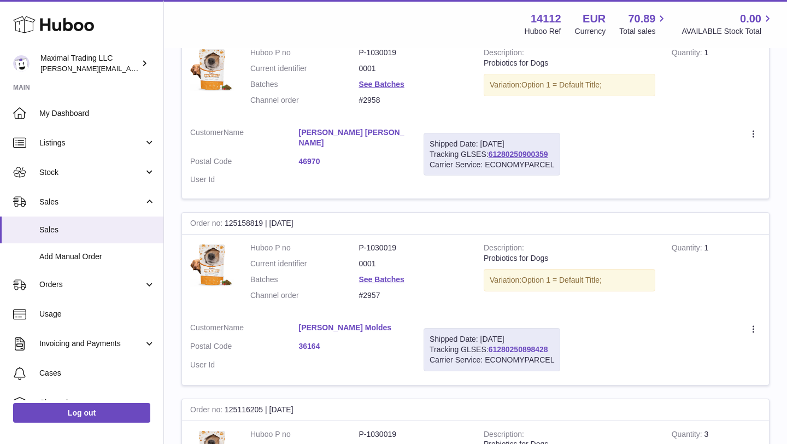
click at [534, 345] on link "61280250898428" at bounding box center [518, 349] width 60 height 9
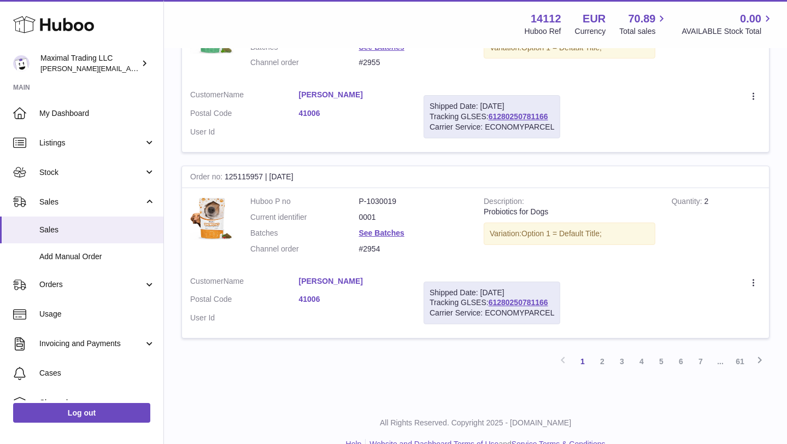
scroll to position [1771, 0]
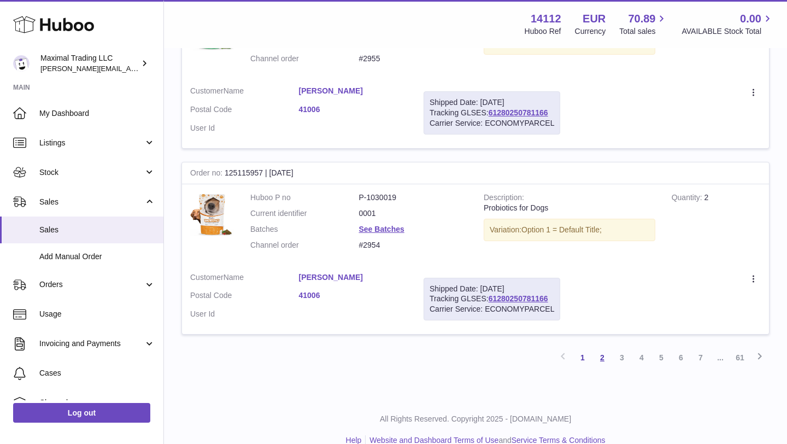
click at [603, 347] on link "2" at bounding box center [602, 357] width 20 height 20
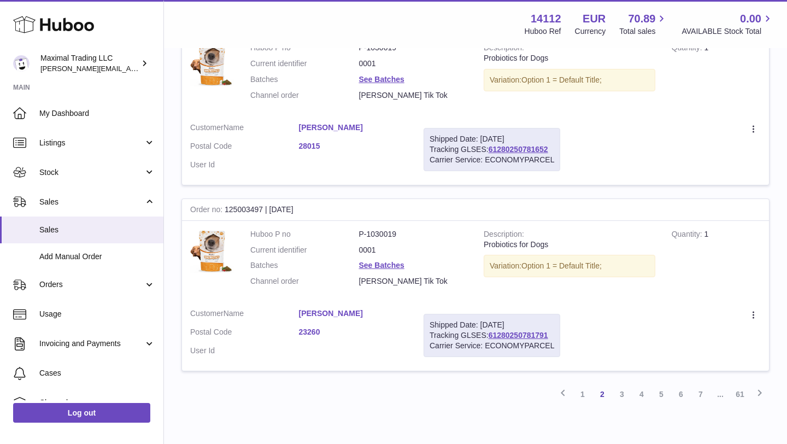
scroll to position [1780, 0]
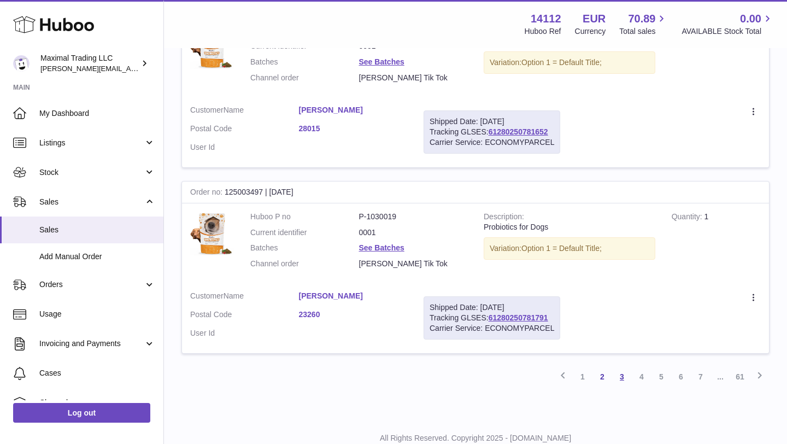
click at [624, 366] on link "3" at bounding box center [622, 376] width 20 height 20
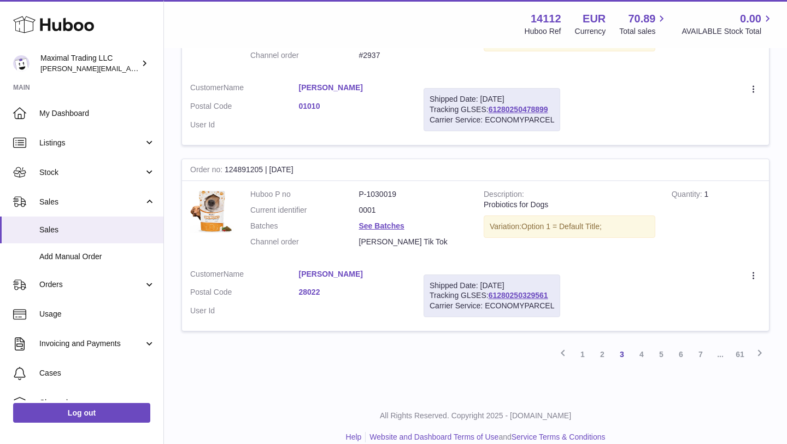
scroll to position [1790, 0]
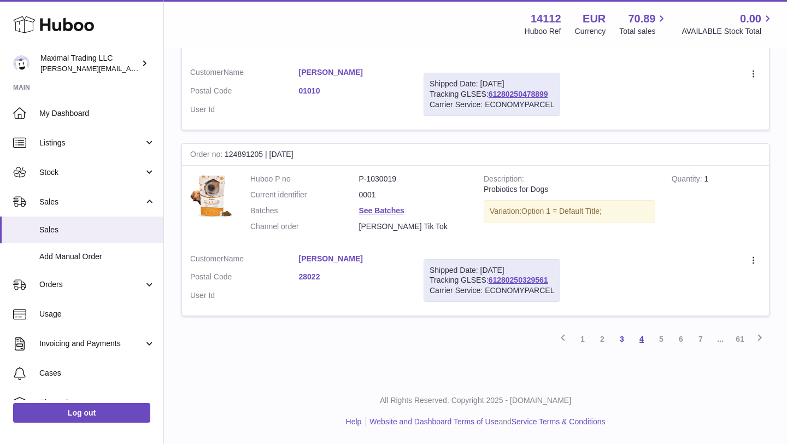
click at [642, 339] on link "4" at bounding box center [641, 339] width 20 height 20
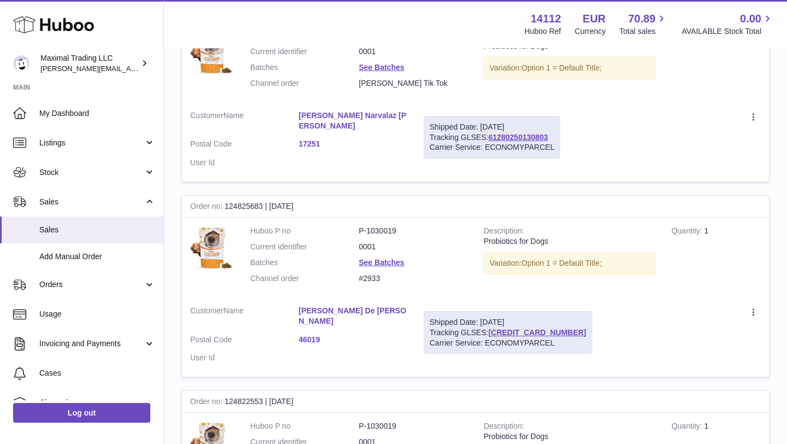
scroll to position [1201, 0]
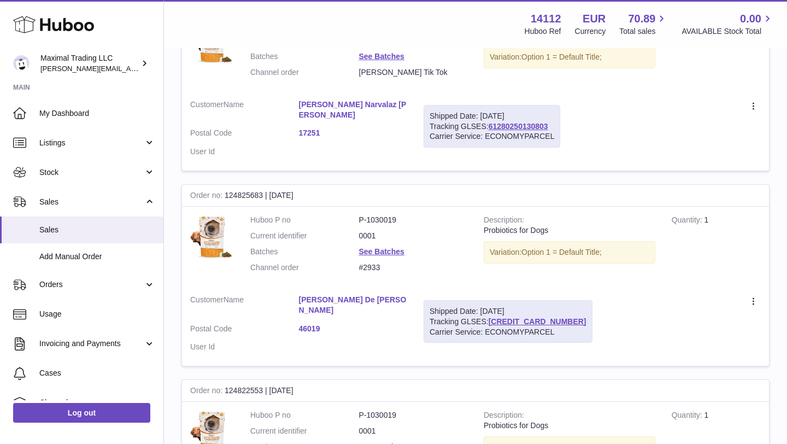
click at [338, 294] on link "[PERSON_NAME] De [PERSON_NAME]" at bounding box center [353, 304] width 109 height 21
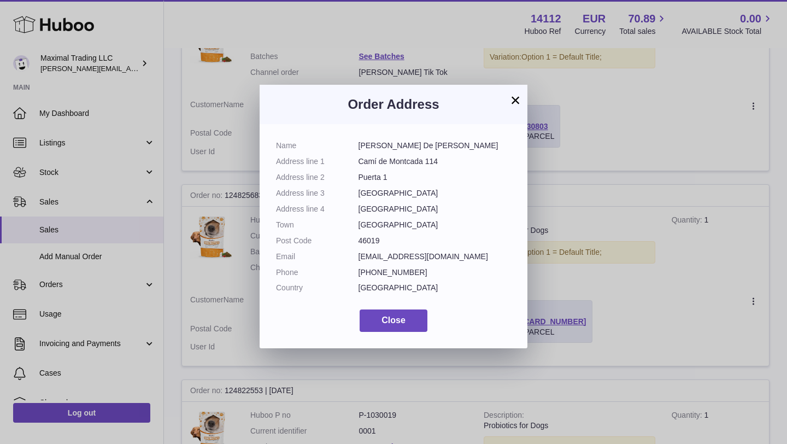
drag, startPoint x: 356, startPoint y: 144, endPoint x: 424, endPoint y: 145, distance: 68.3
click at [424, 145] on dl "Name [PERSON_NAME] De [PERSON_NAME] Address line 1 Camí de Montcada 114 Address…" at bounding box center [393, 219] width 235 height 158
drag, startPoint x: 357, startPoint y: 161, endPoint x: 442, endPoint y: 160, distance: 85.2
click at [441, 161] on dl "Name [PERSON_NAME] De [PERSON_NAME] Address line 1 Camí de Montcada 114 Address…" at bounding box center [393, 219] width 235 height 158
drag, startPoint x: 358, startPoint y: 176, endPoint x: 385, endPoint y: 175, distance: 27.3
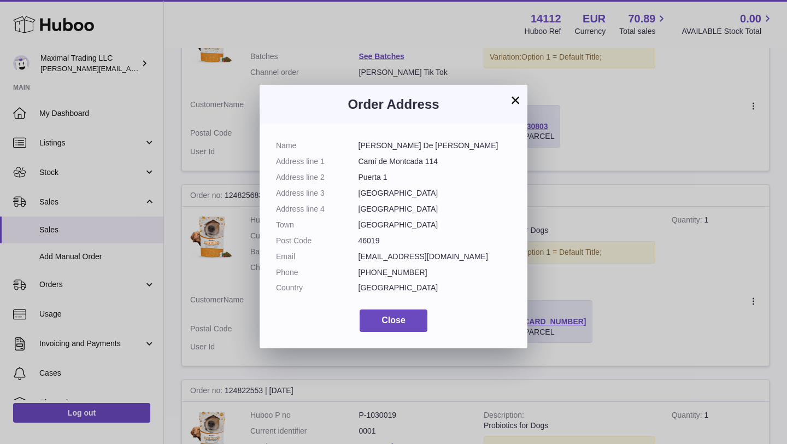
click at [385, 175] on dd "Puerta 1" at bounding box center [434, 177] width 153 height 10
drag, startPoint x: 389, startPoint y: 176, endPoint x: 359, endPoint y: 177, distance: 30.1
click at [359, 177] on dd "Puerta 1" at bounding box center [434, 177] width 153 height 10
drag, startPoint x: 358, startPoint y: 241, endPoint x: 381, endPoint y: 240, distance: 23.5
click at [381, 240] on dd "46019" at bounding box center [434, 240] width 153 height 10
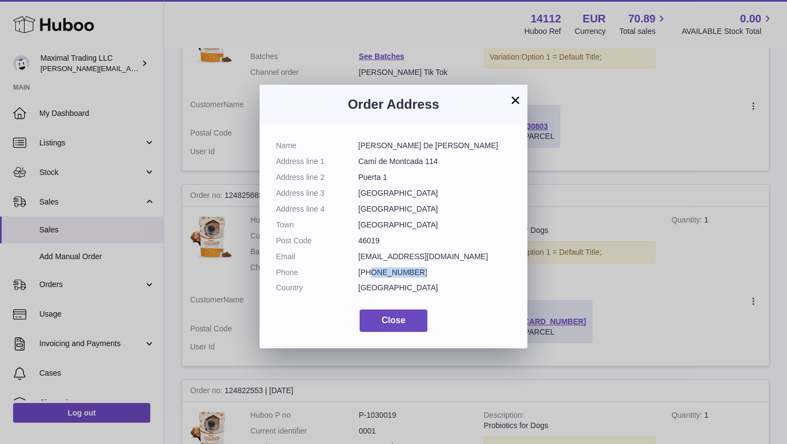
drag, startPoint x: 372, startPoint y: 283, endPoint x: 420, endPoint y: 281, distance: 48.1
click at [420, 277] on dd "[PHONE_NUMBER]" at bounding box center [434, 272] width 153 height 10
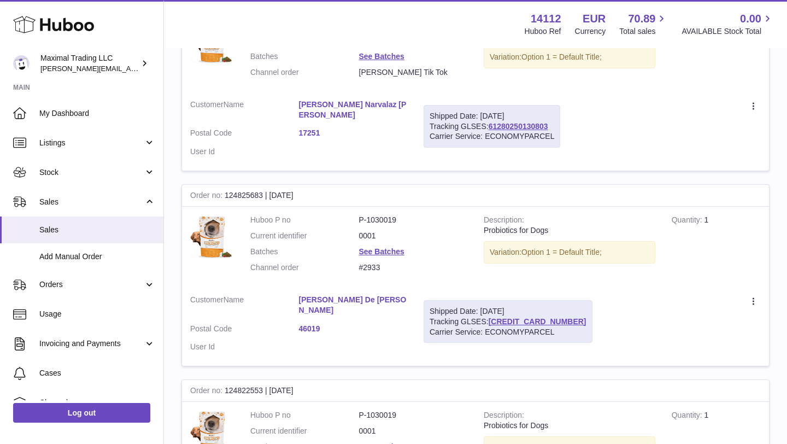
click at [608, 293] on div at bounding box center [393, 222] width 787 height 444
click at [514, 317] on link "[CREDIT_CARD_NUMBER]" at bounding box center [537, 321] width 98 height 9
